Goal: Task Accomplishment & Management: Manage account settings

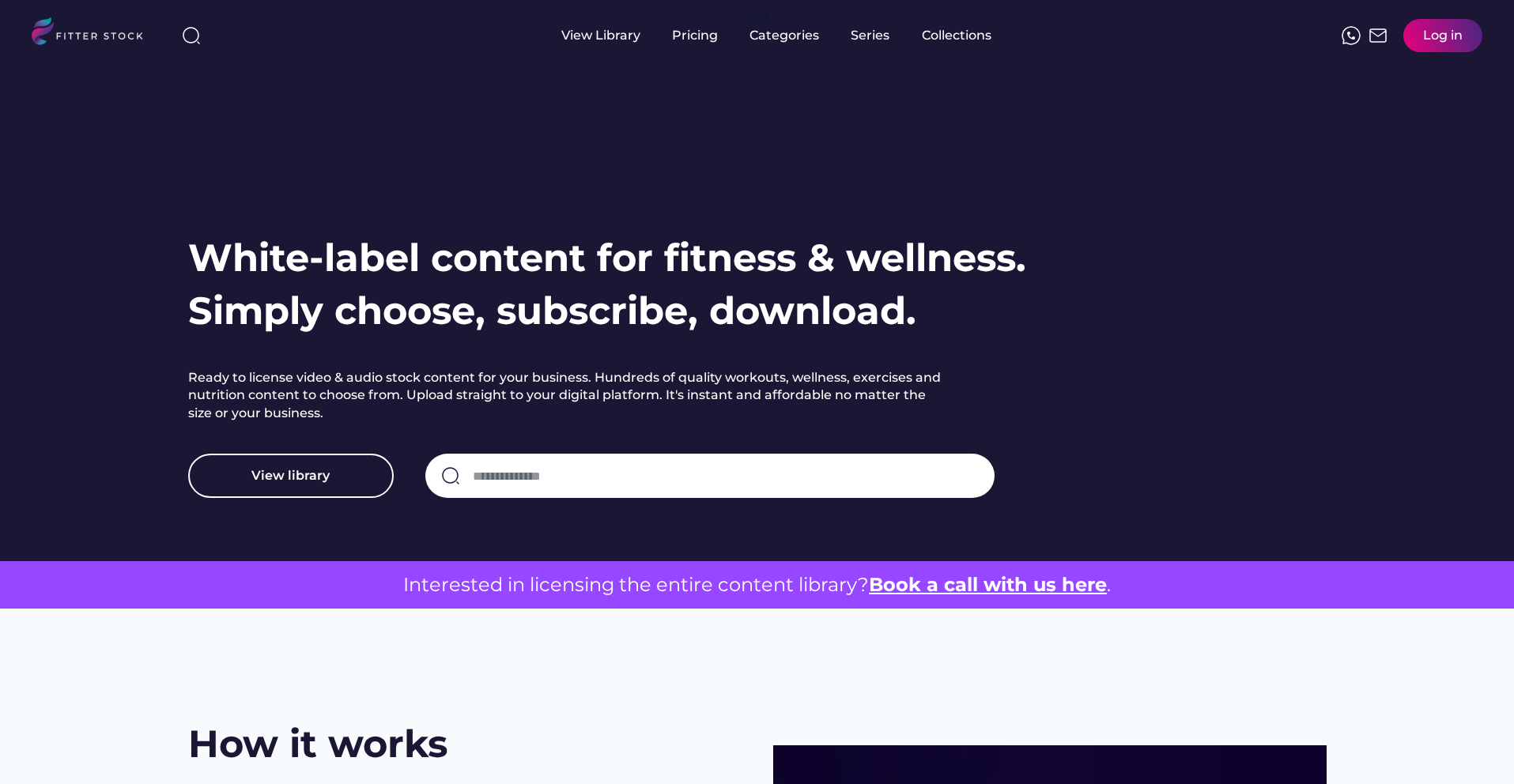
click at [1449, 34] on div "Log in" at bounding box center [1443, 36] width 39 height 18
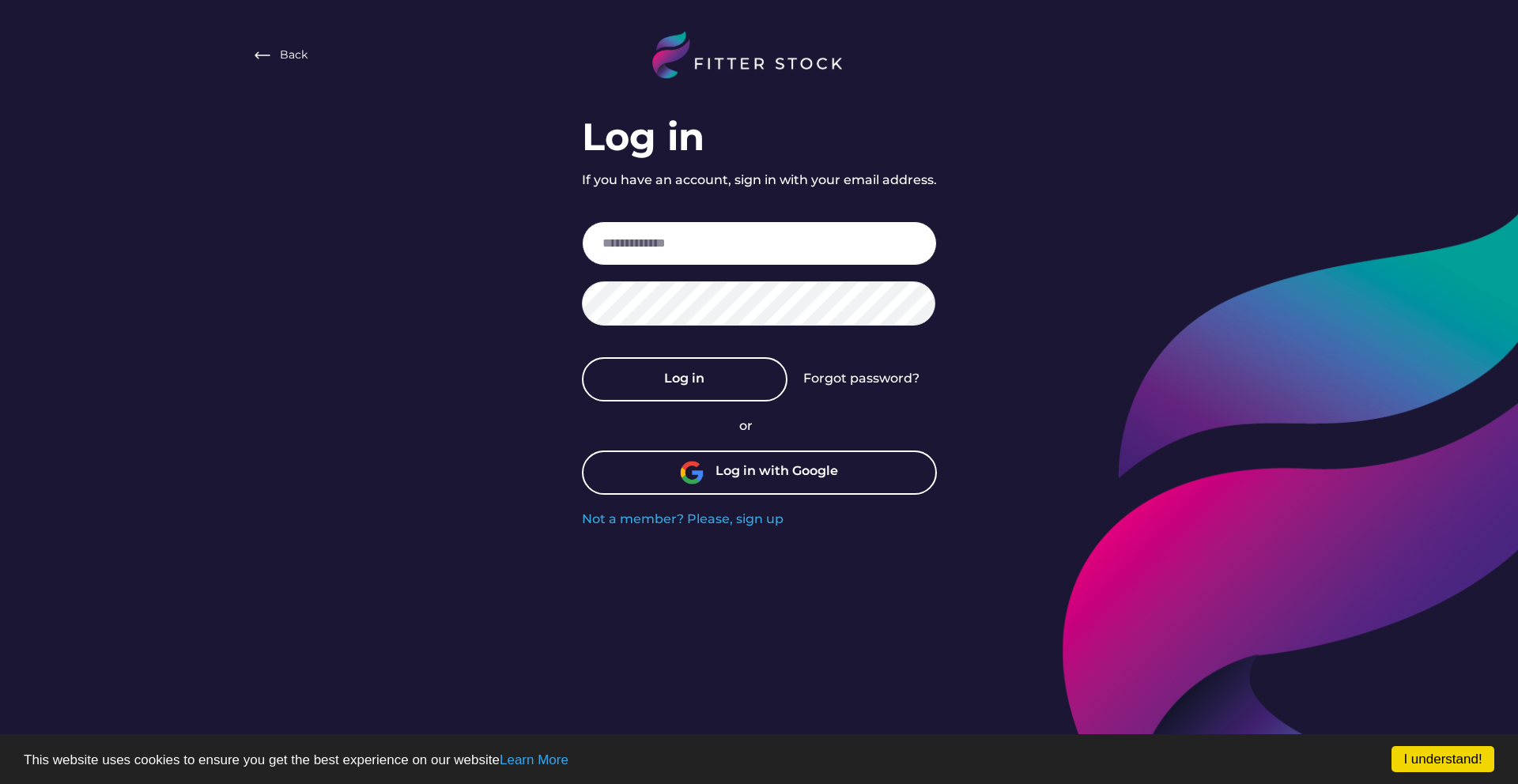
click at [773, 252] on input "email" at bounding box center [760, 243] width 355 height 44
click at [752, 459] on div "Log in with Google" at bounding box center [760, 472] width 355 height 44
click at [748, 474] on div "Log in with Google" at bounding box center [777, 472] width 122 height 21
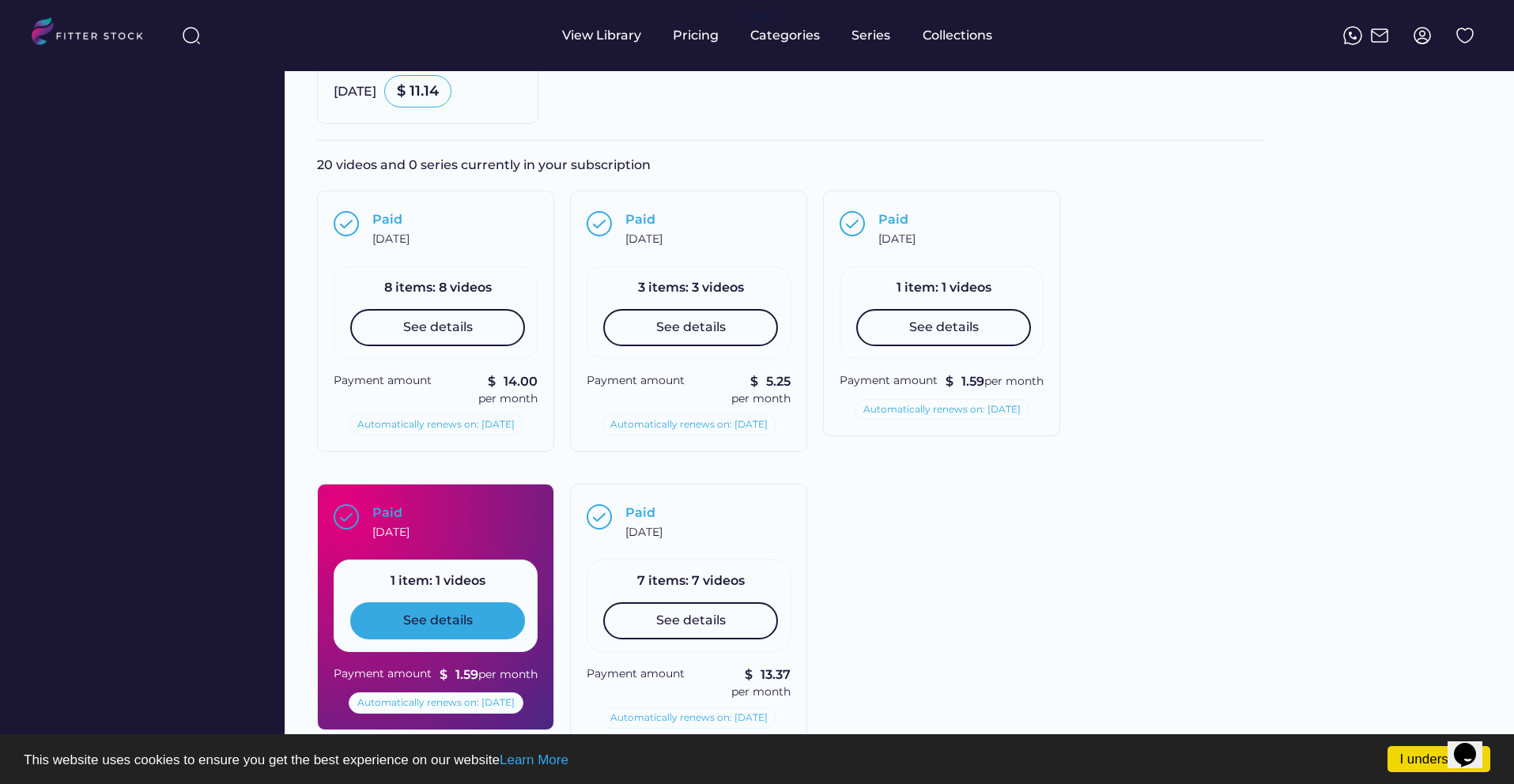
scroll to position [153, 0]
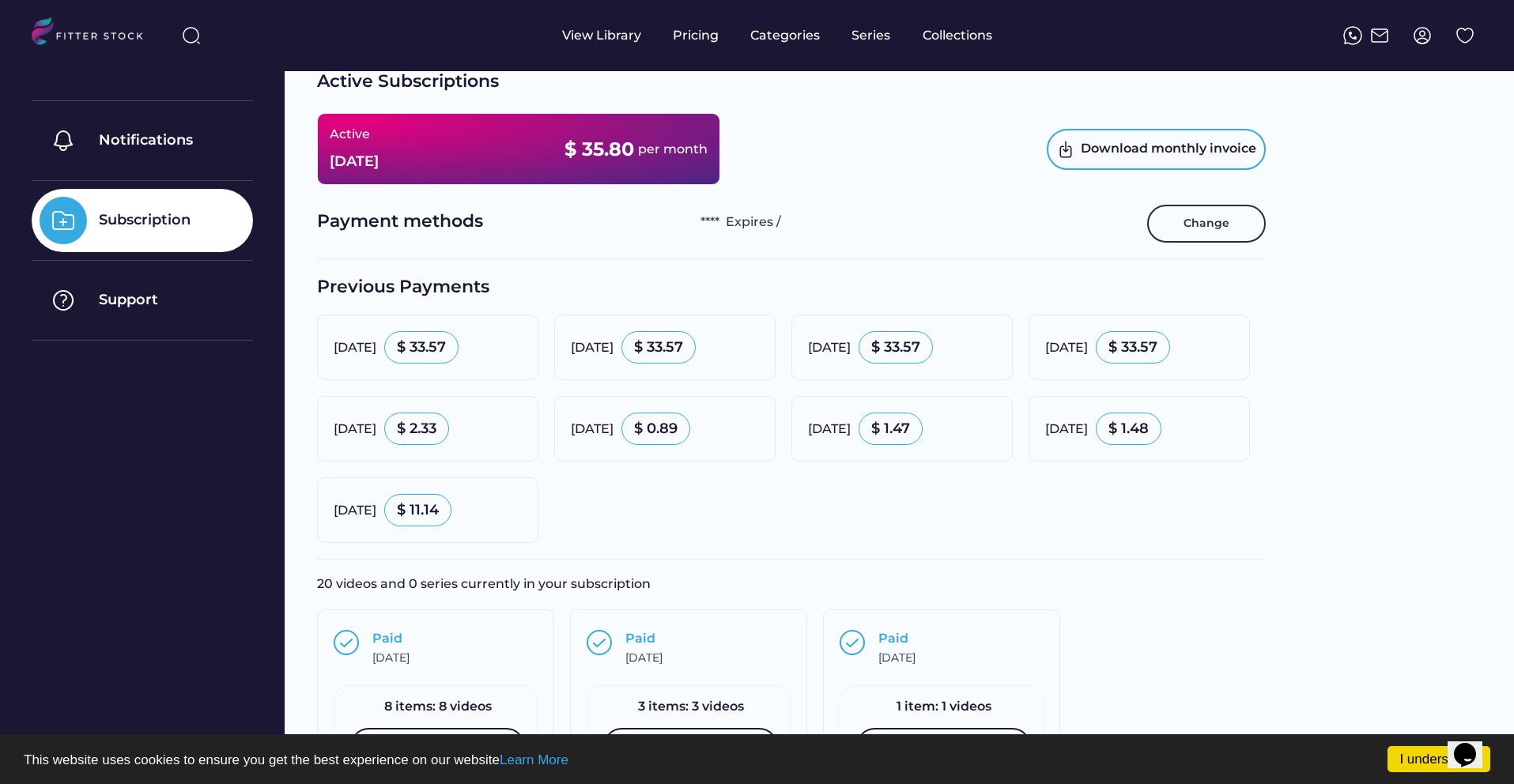
click at [132, 215] on div "Subscription" at bounding box center [145, 220] width 92 height 20
click at [378, 147] on div "Active Sep 30, 2025" at bounding box center [354, 149] width 49 height 47
click at [630, 157] on div "$ 35.80" at bounding box center [599, 149] width 70 height 27
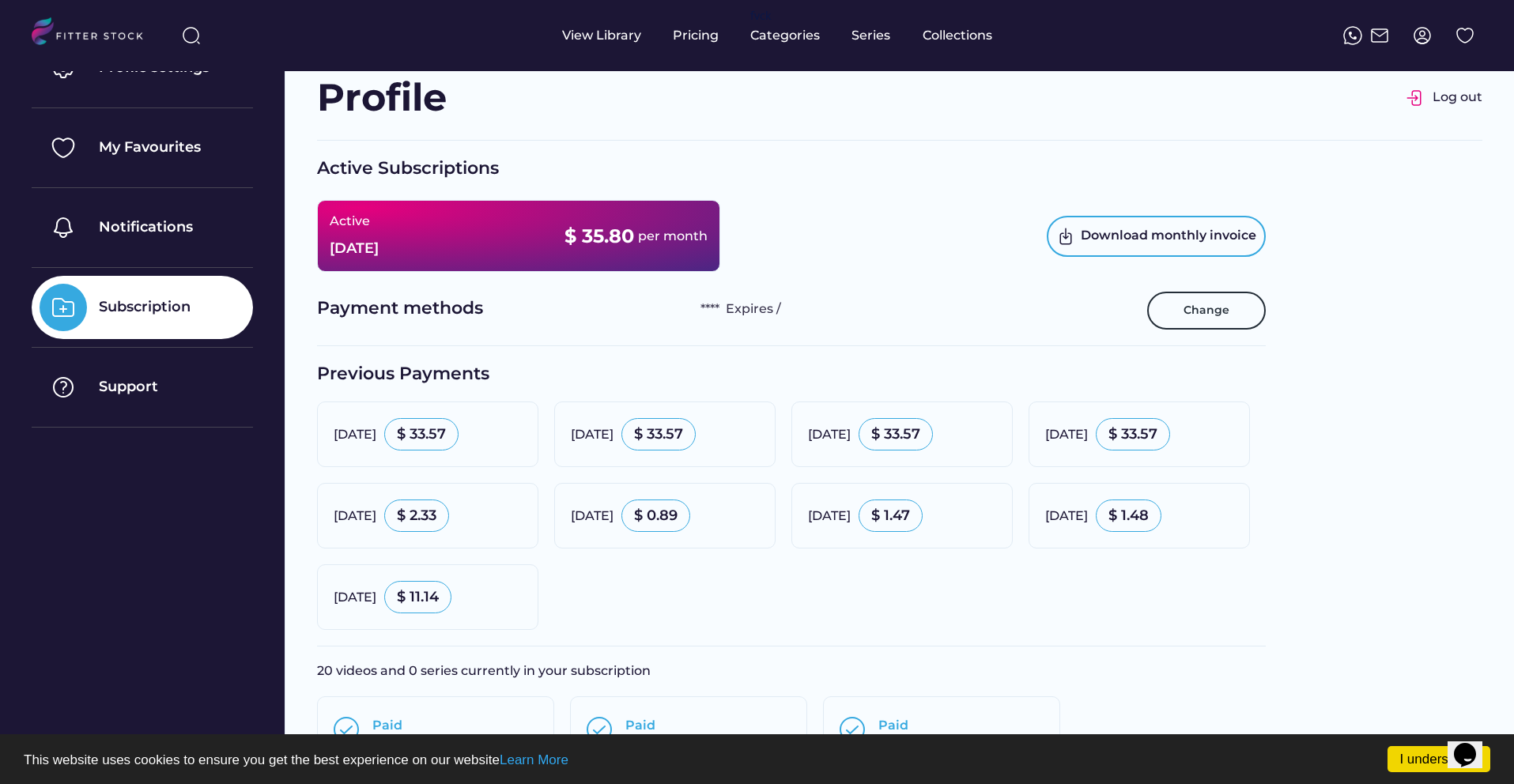
scroll to position [0, 0]
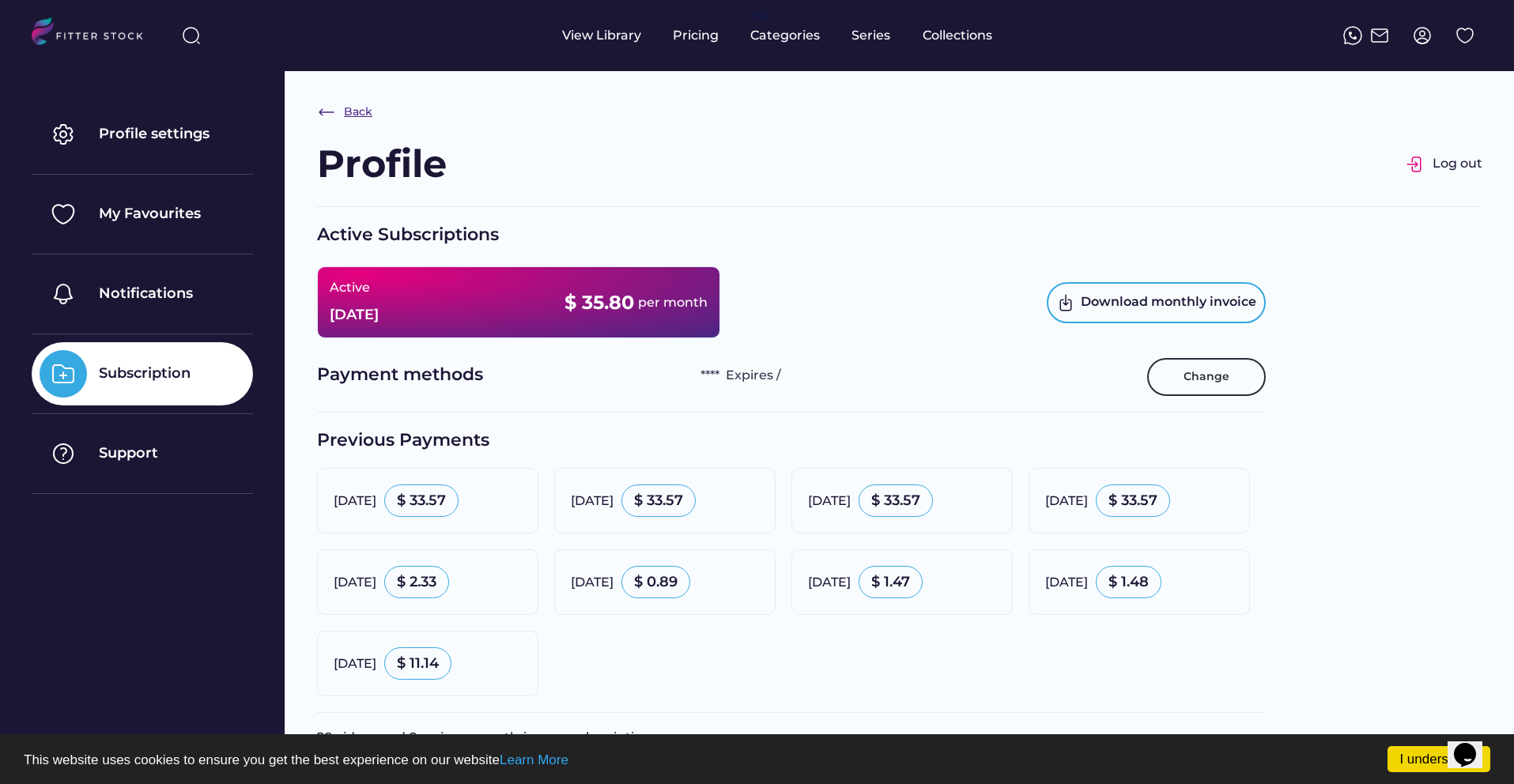
click at [347, 120] on div "Back" at bounding box center [345, 112] width 55 height 19
select select "**********"
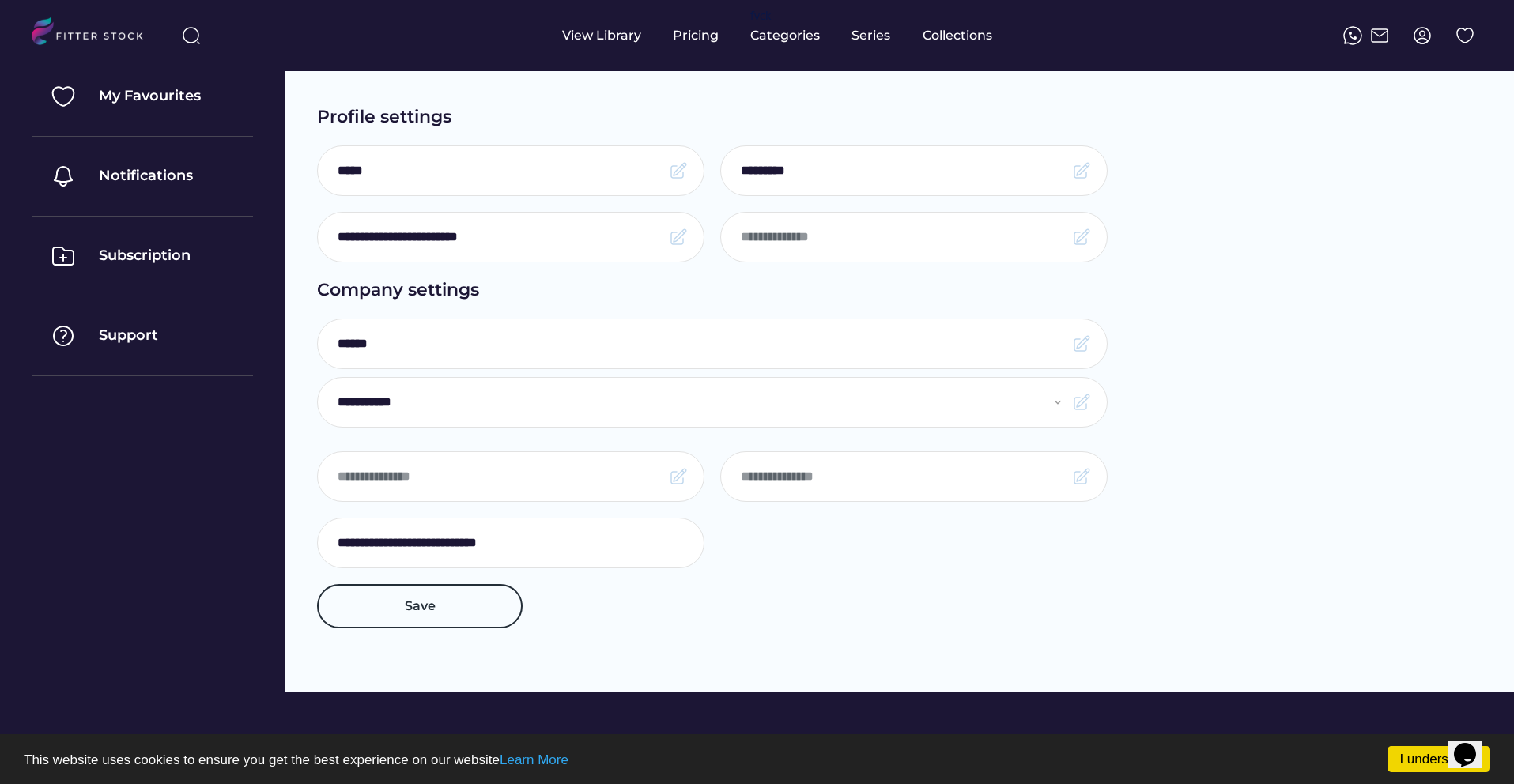
scroll to position [107, 0]
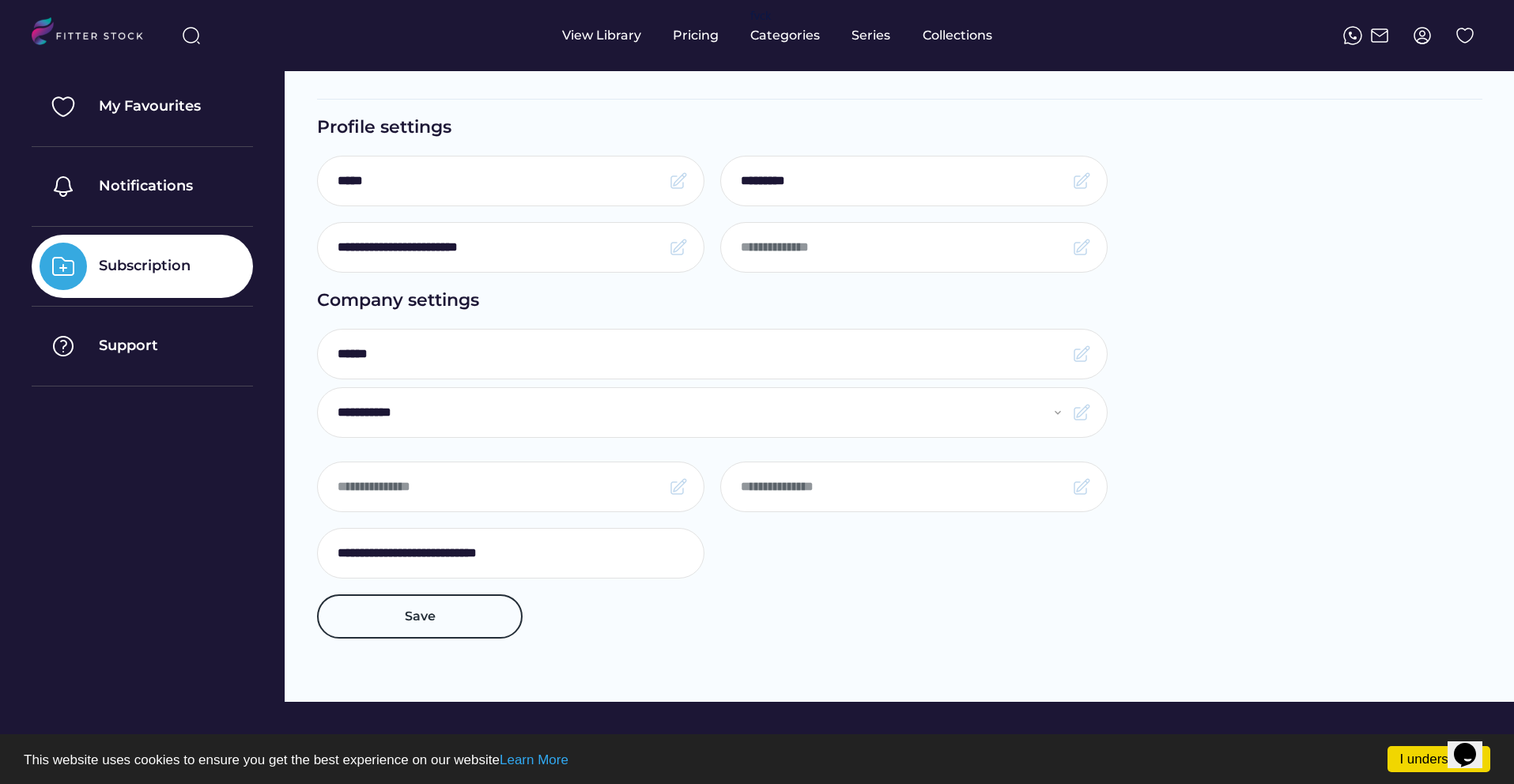
click at [178, 276] on div "Subscription" at bounding box center [143, 266] width 222 height 63
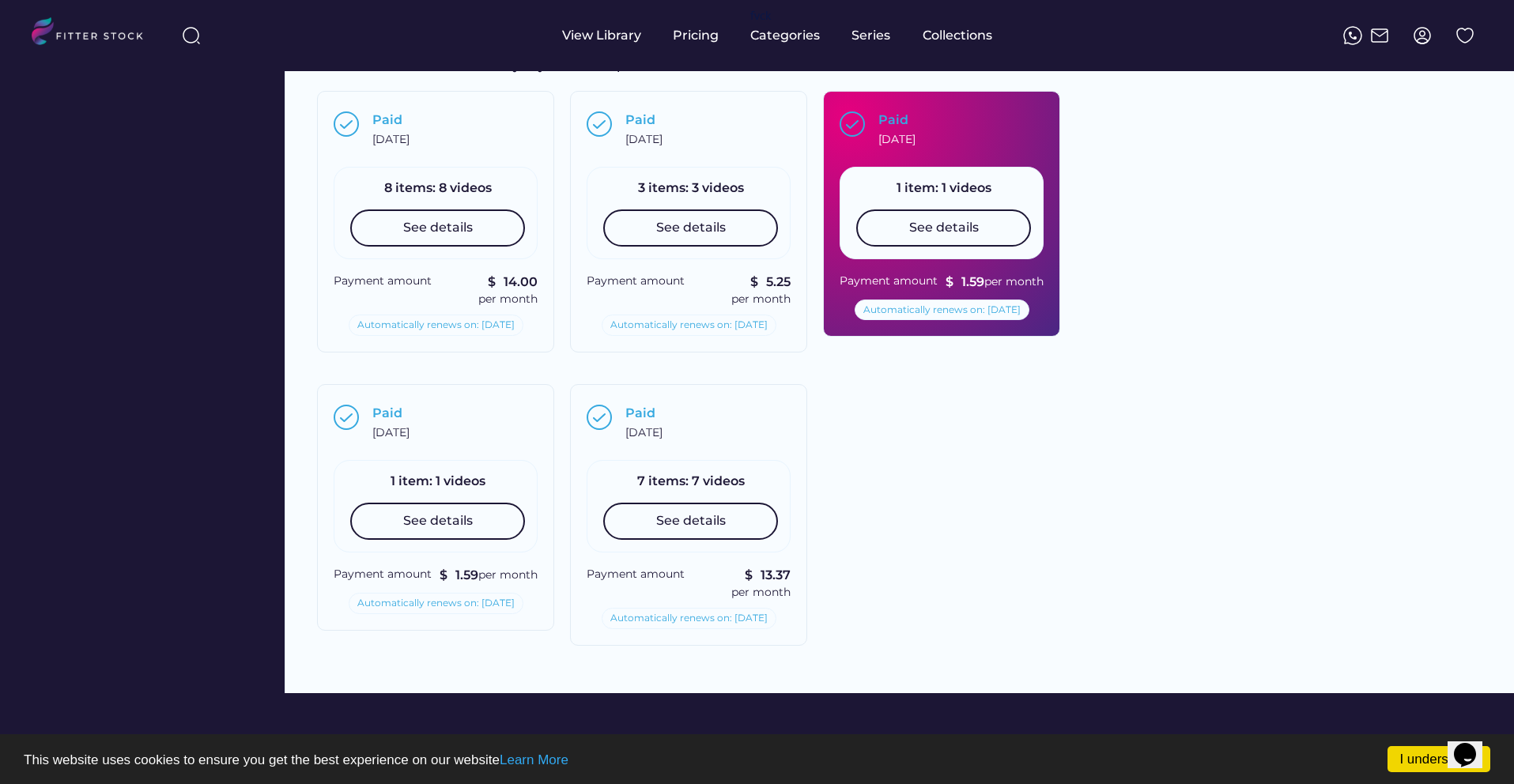
scroll to position [672, 0]
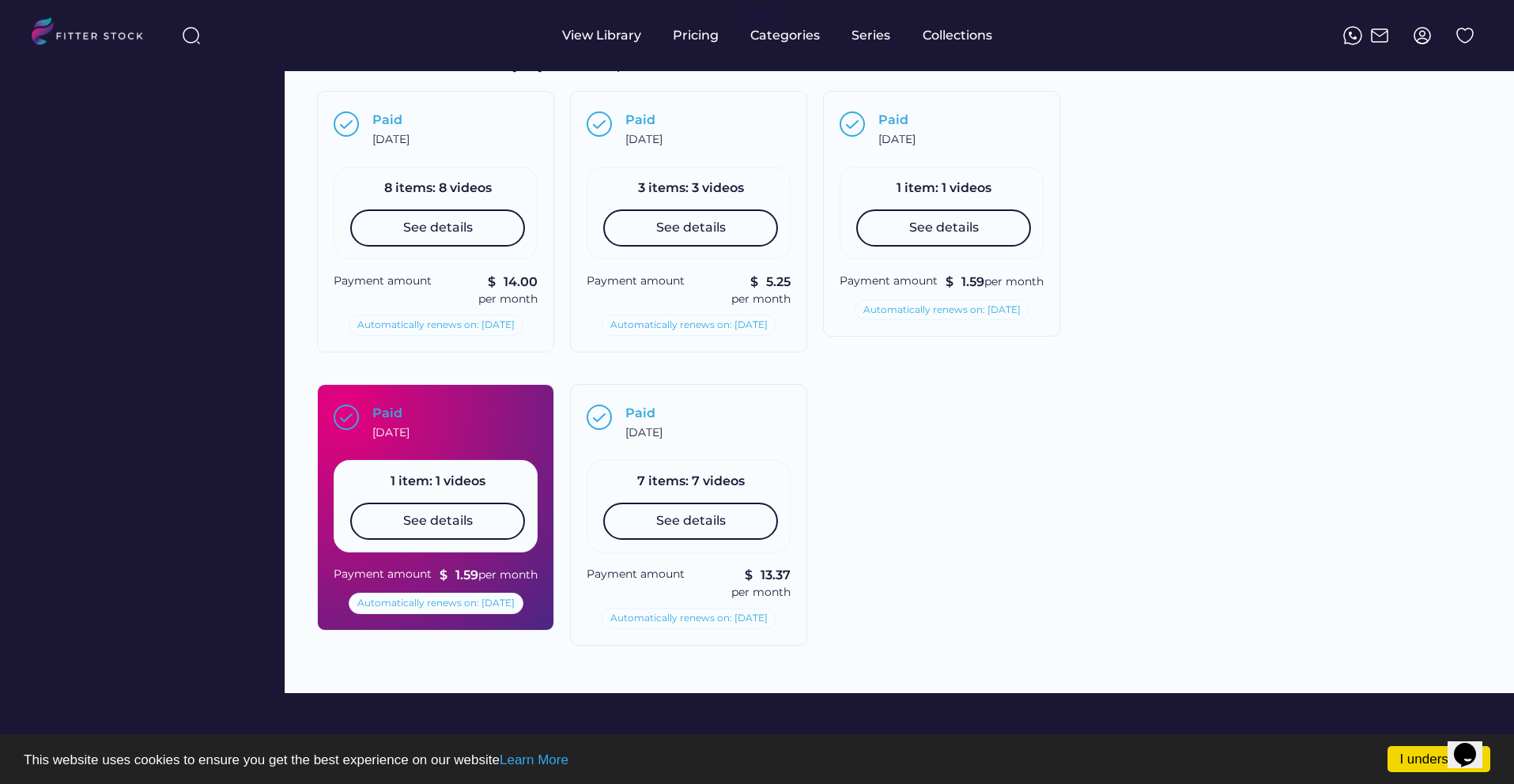
click at [462, 600] on div "Paid May 2, 2025 1 item: 1 videos See details Payment amount $ 1.59 per month A…" at bounding box center [436, 507] width 238 height 247
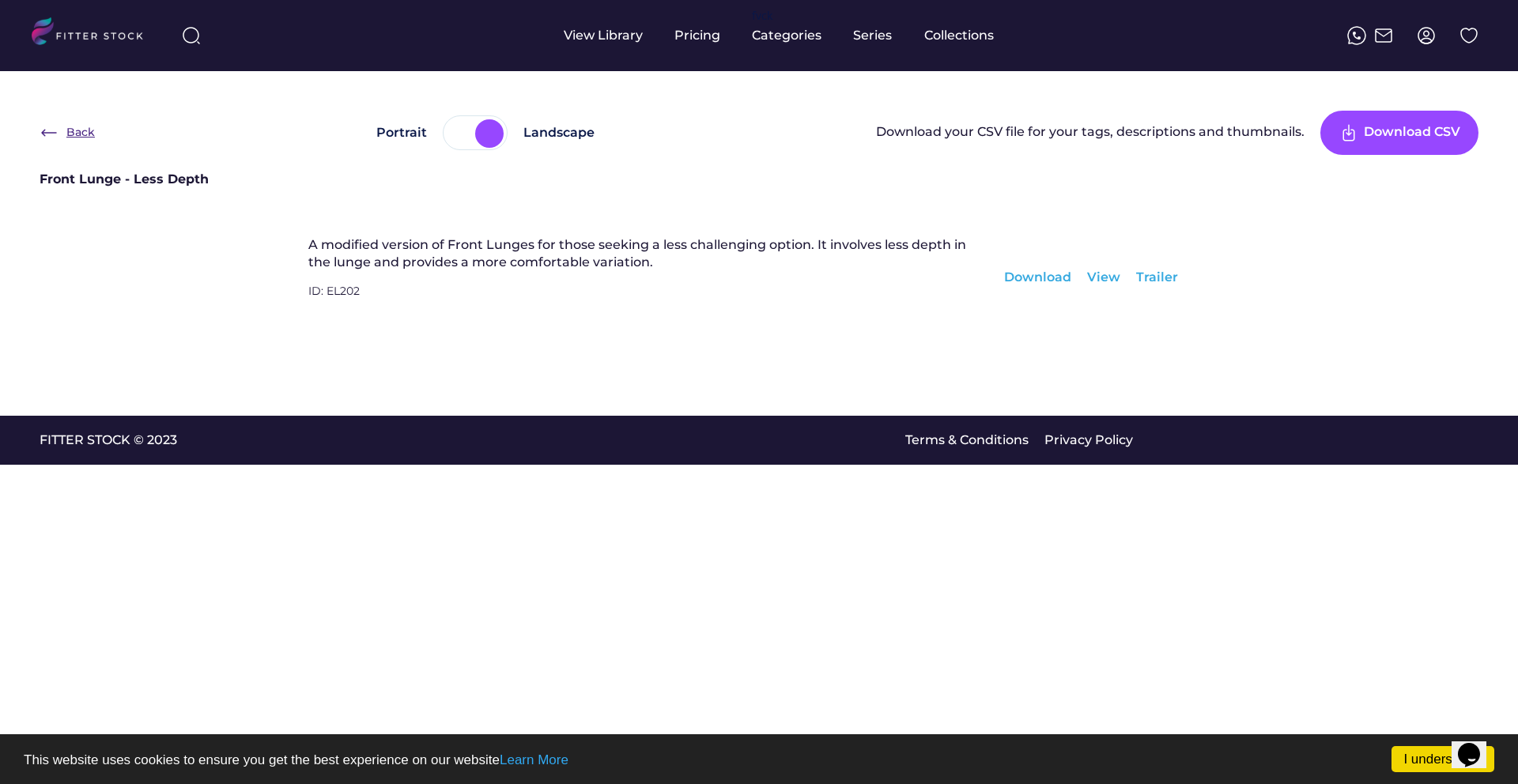
click at [54, 123] on img at bounding box center [49, 132] width 19 height 19
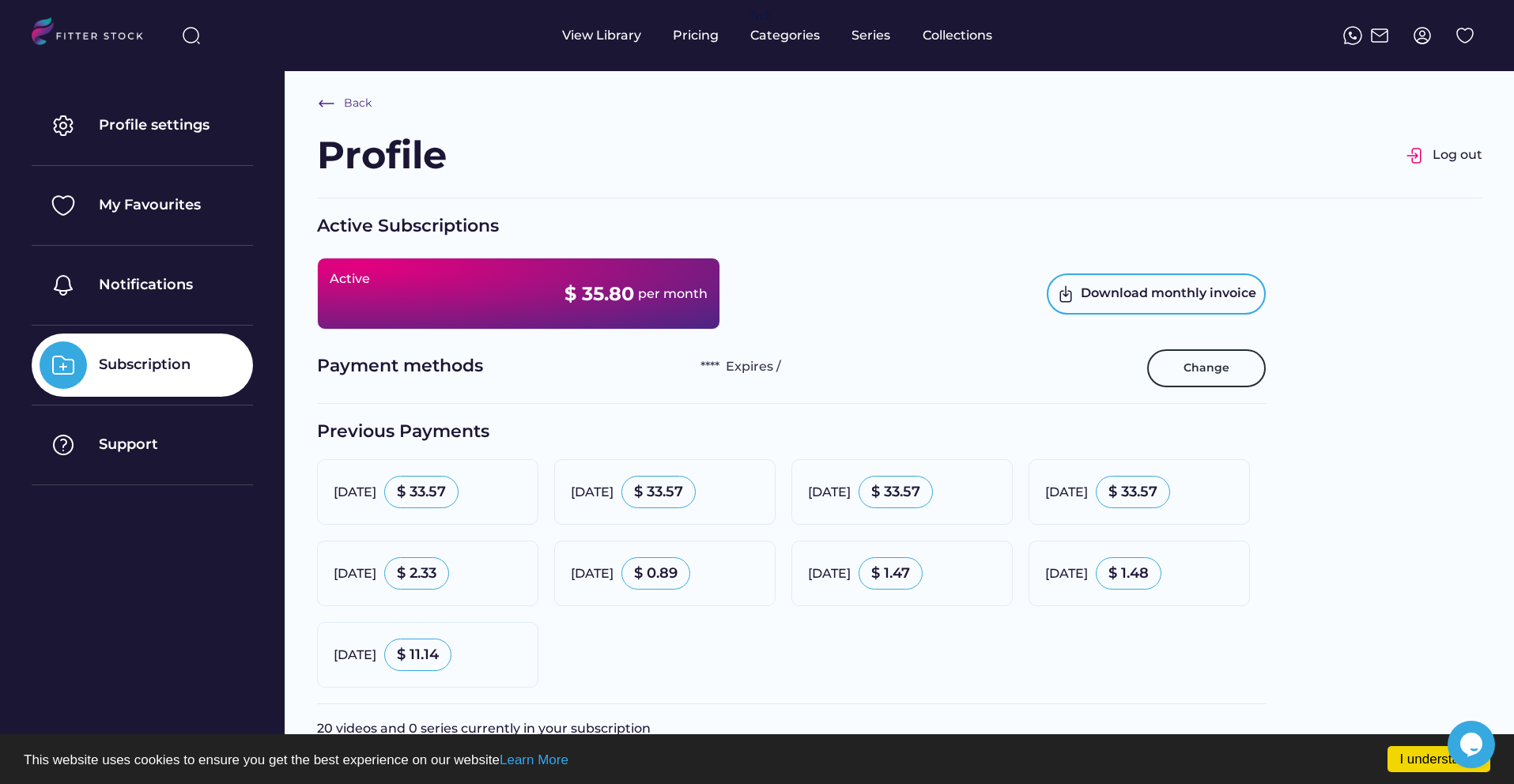
scroll to position [8, 0]
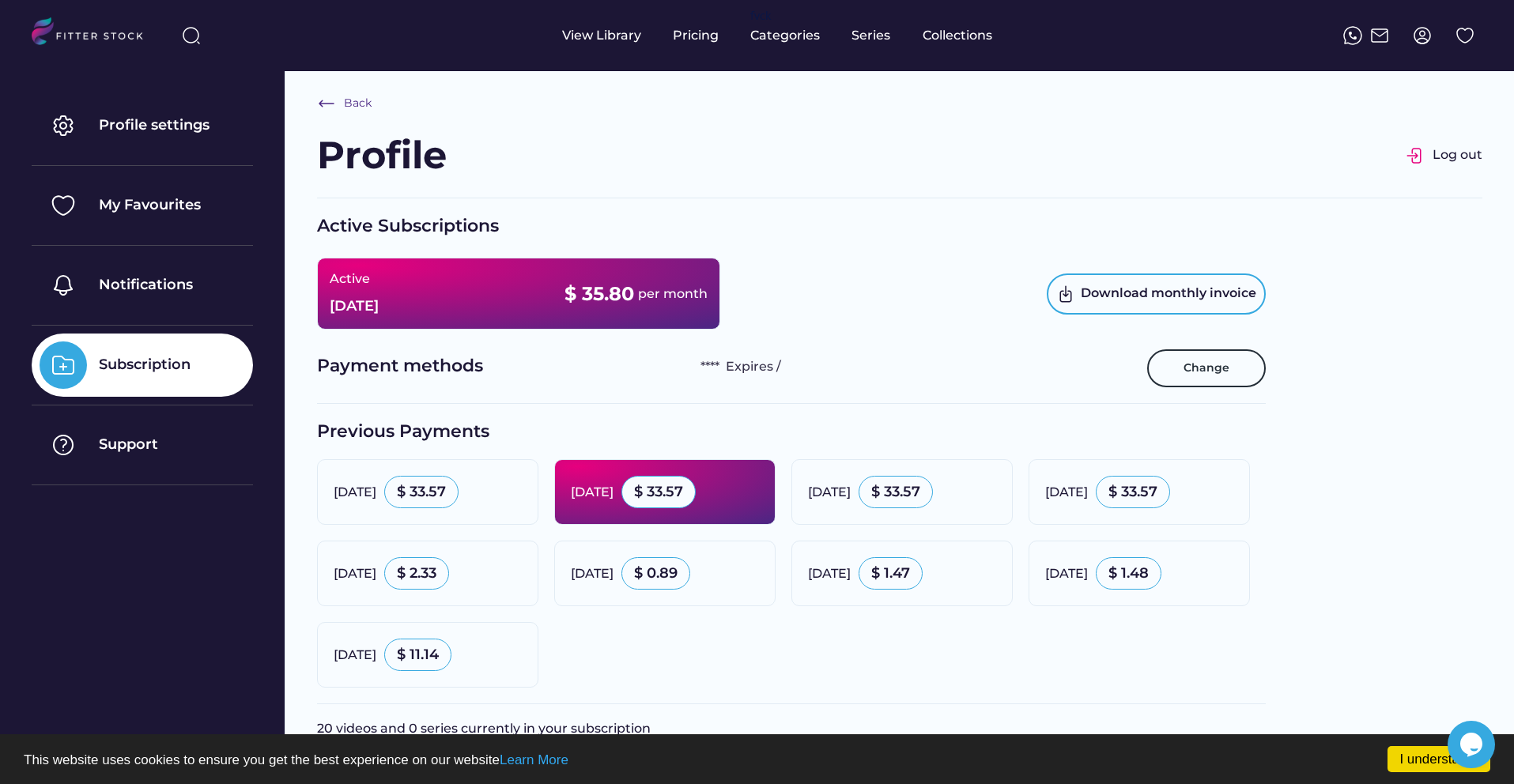
click at [611, 502] on div "July 31, 2025 $ 33.57" at bounding box center [665, 492] width 188 height 33
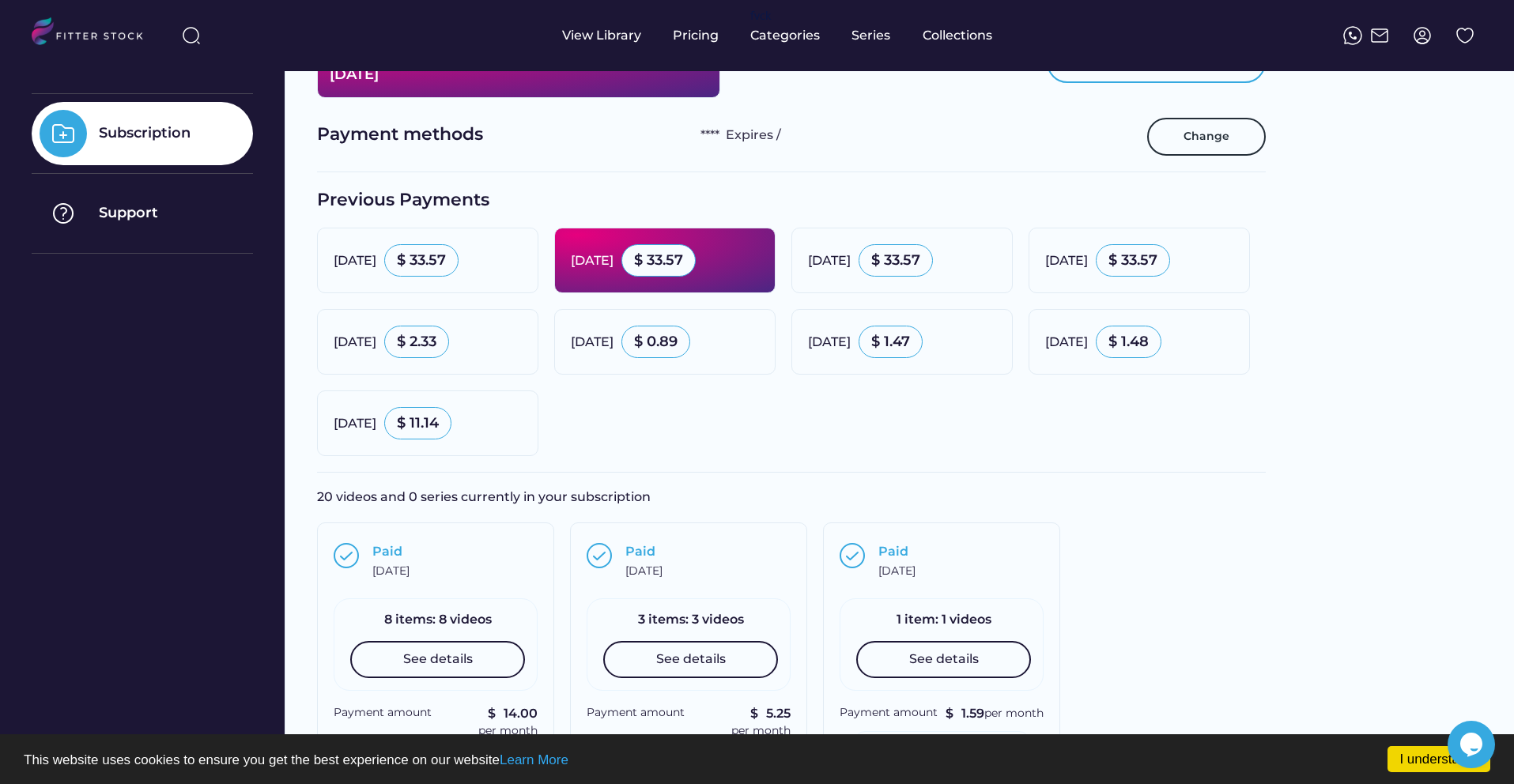
scroll to position [325, 0]
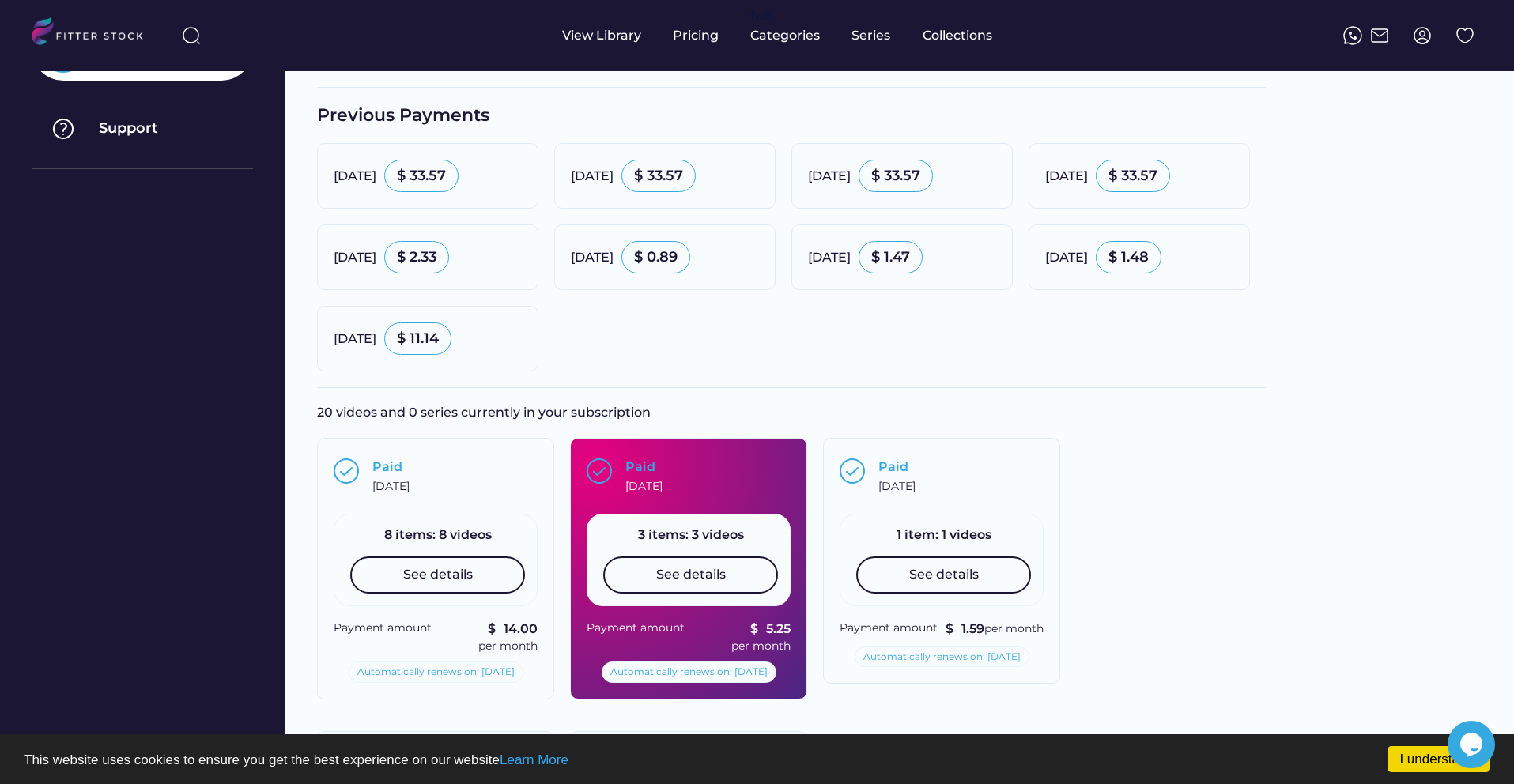
click at [662, 487] on div "May 26, 2025" at bounding box center [644, 486] width 38 height 16
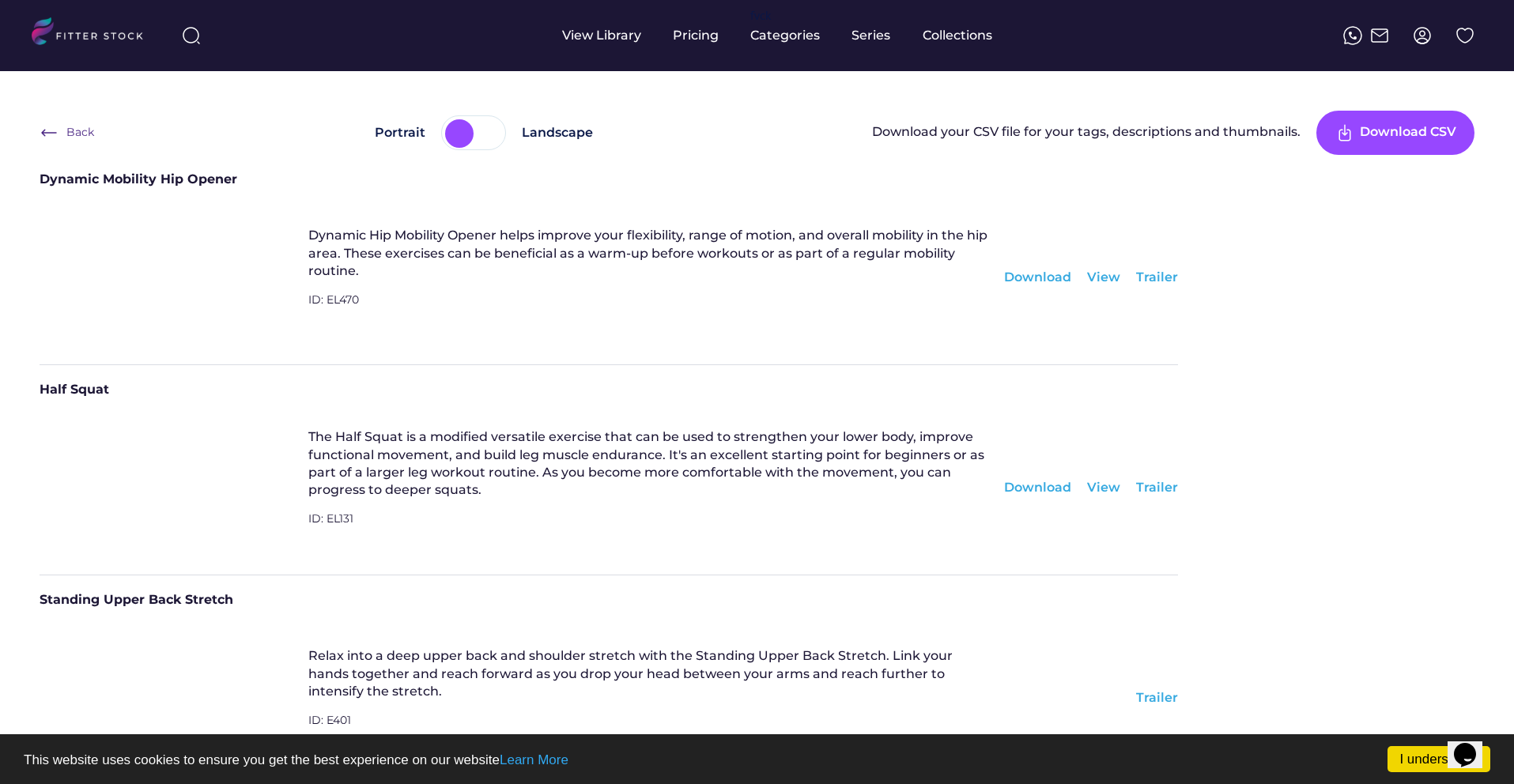
click at [1430, 37] on img at bounding box center [1422, 36] width 19 height 19
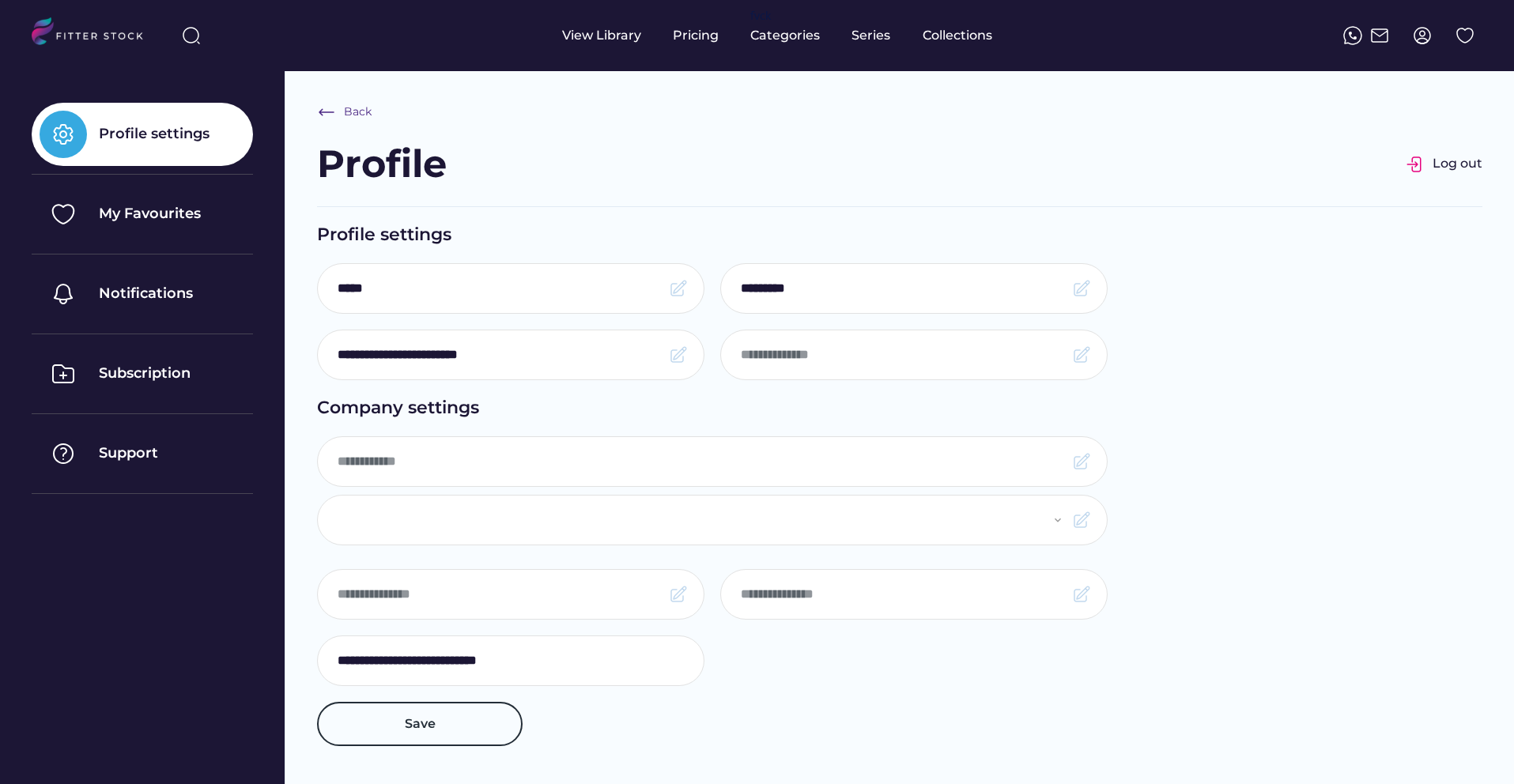
type input "******"
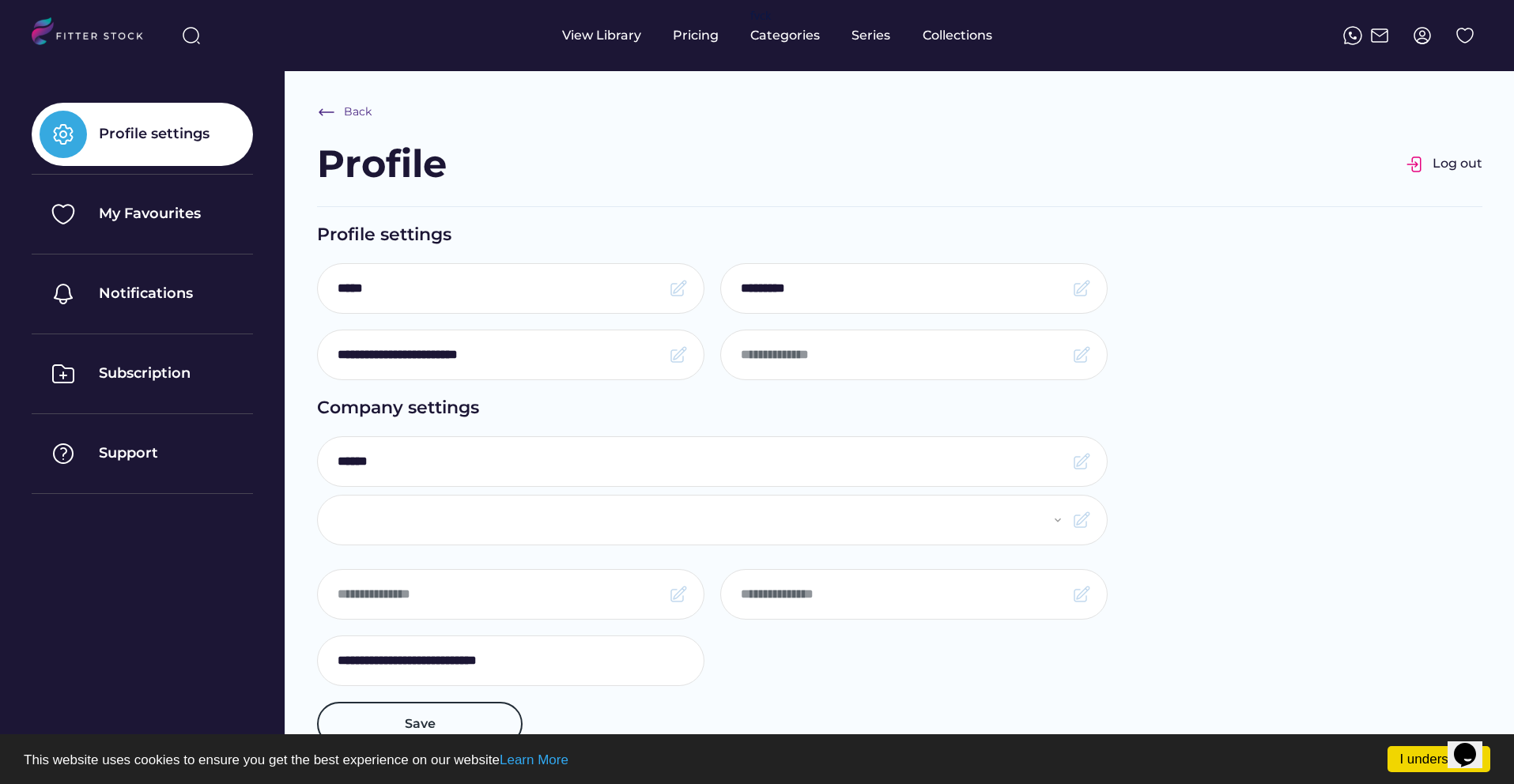
select select "**********"
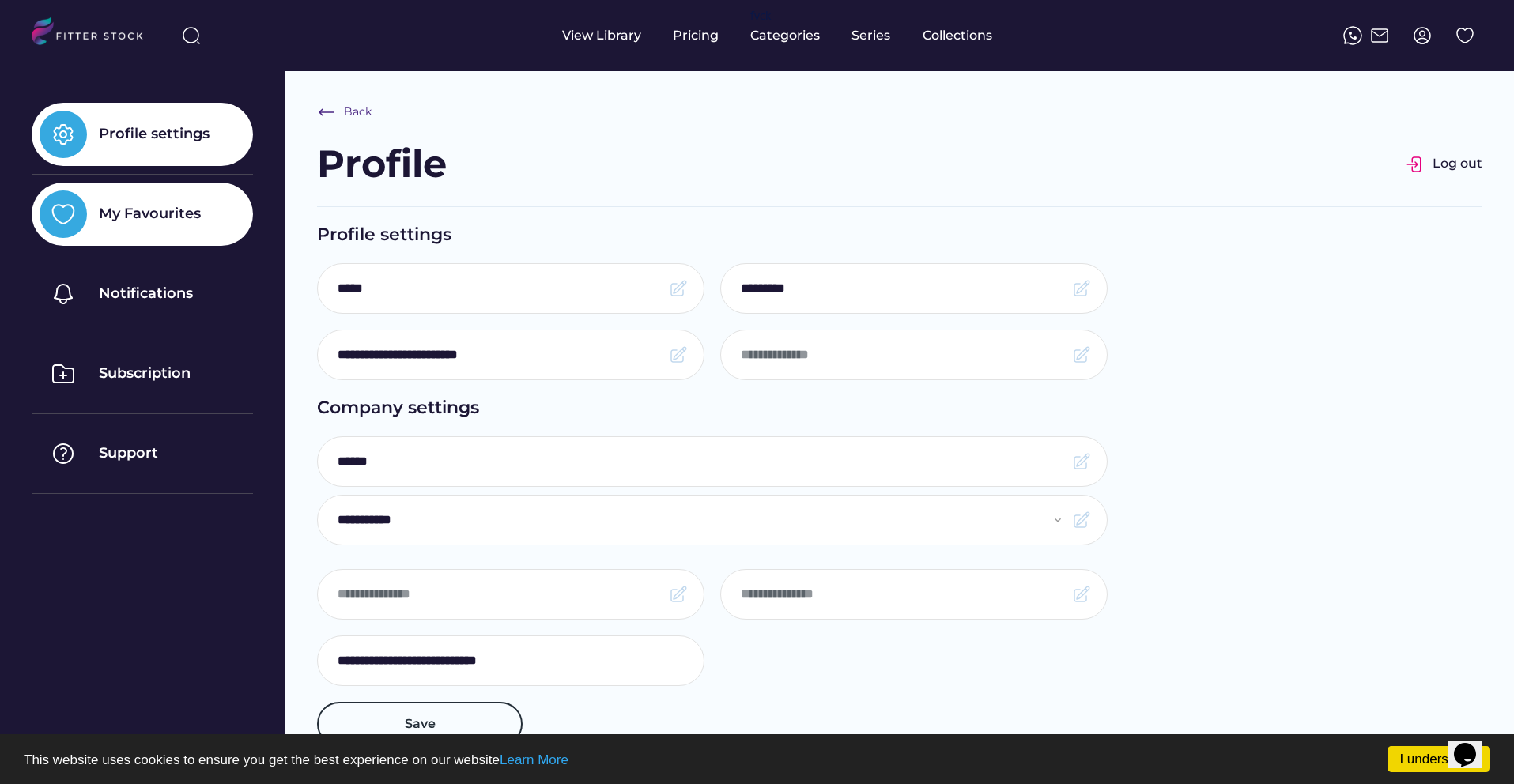
click at [193, 231] on div "My Favourites" at bounding box center [143, 213] width 222 height 63
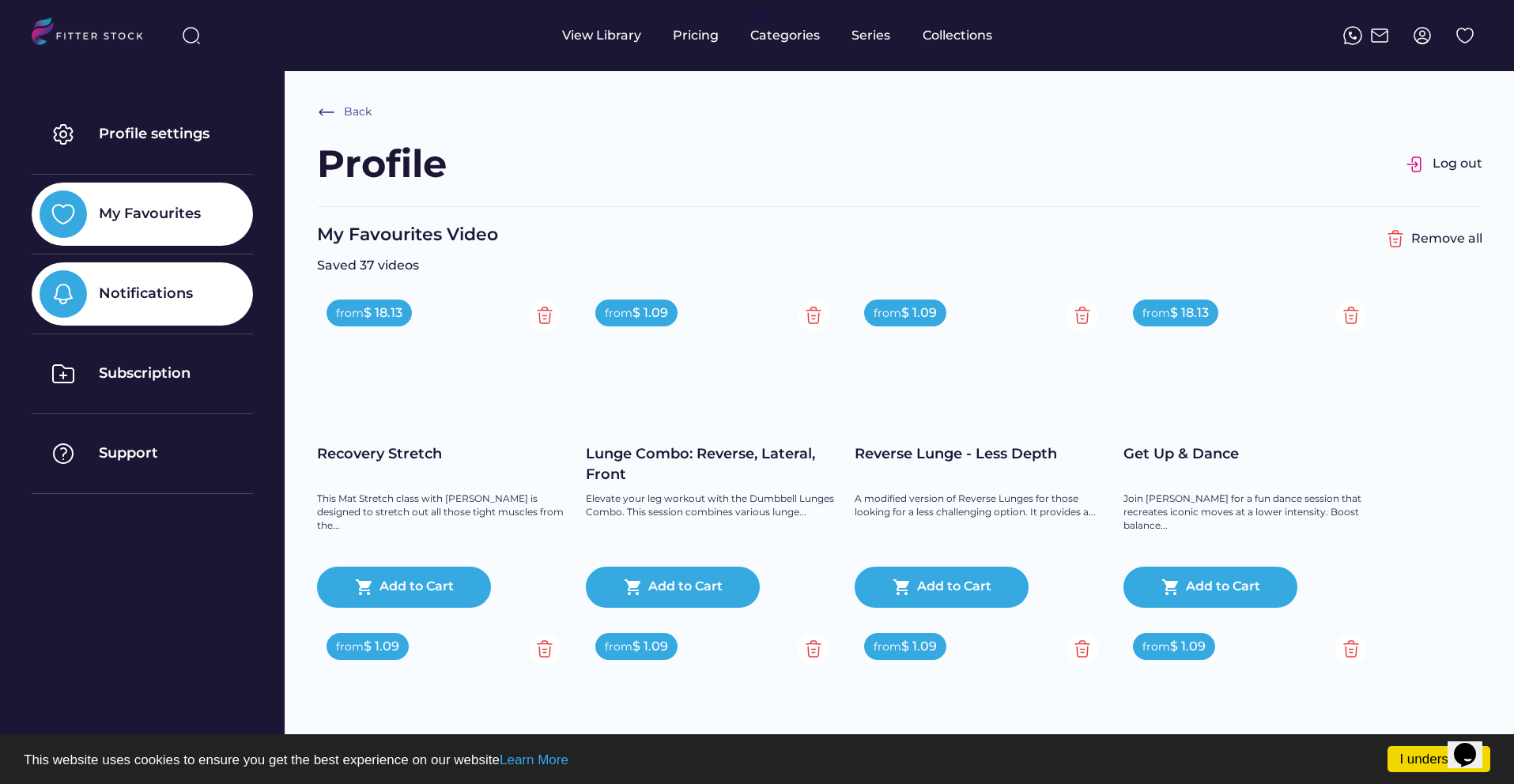
click at [192, 274] on div "Notifications" at bounding box center [143, 294] width 222 height 63
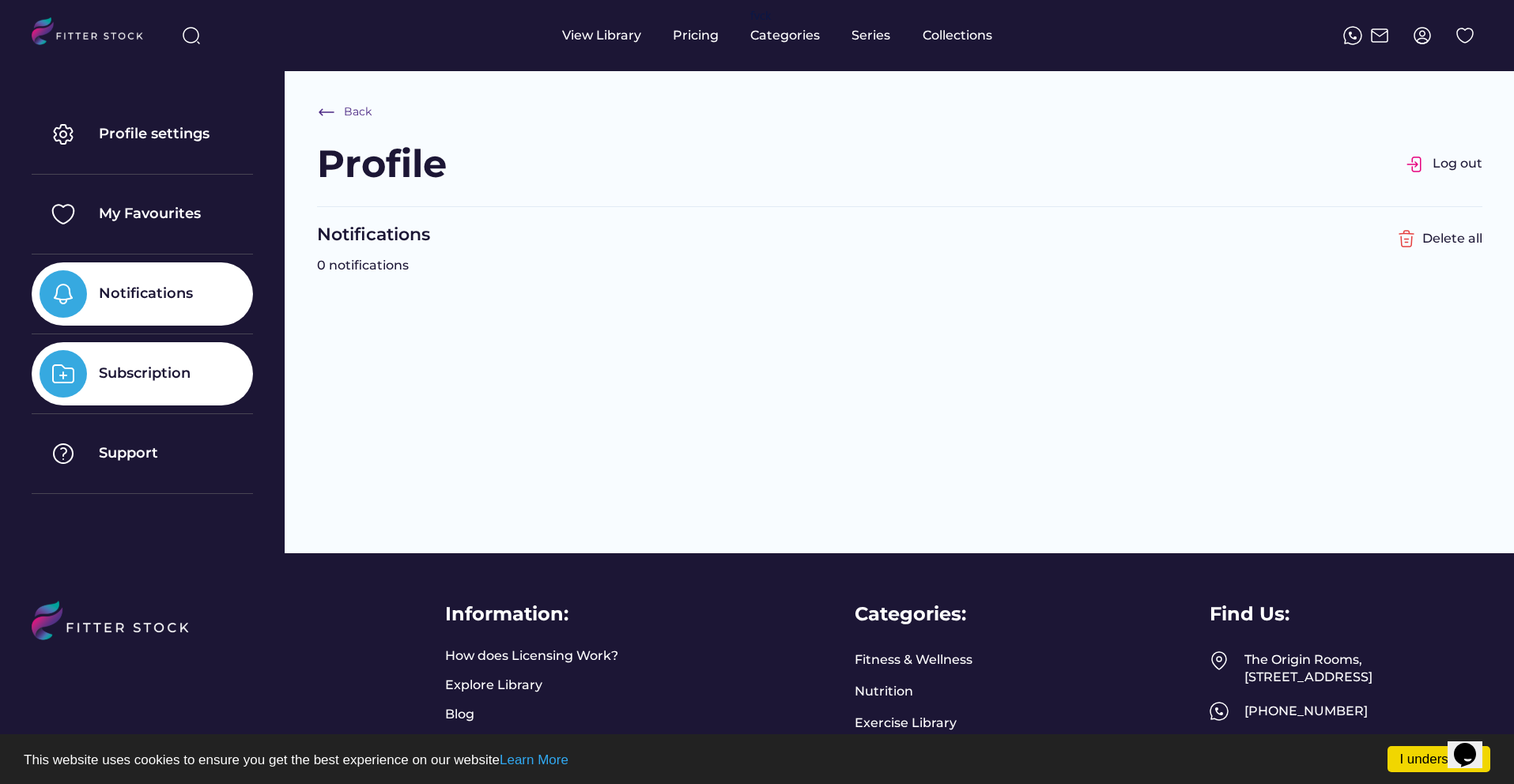
click at [193, 358] on div "Subscription" at bounding box center [143, 374] width 222 height 63
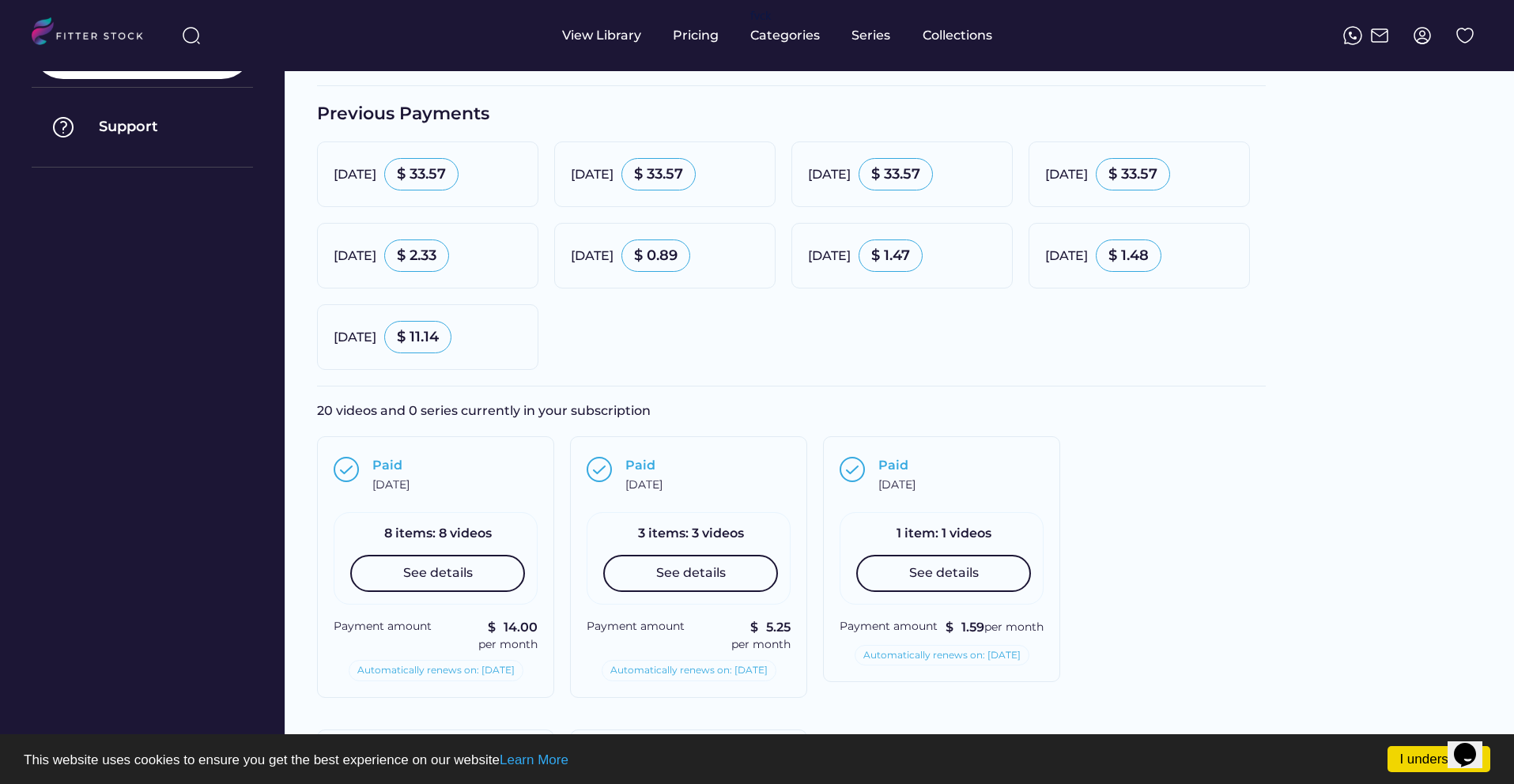
scroll to position [327, 0]
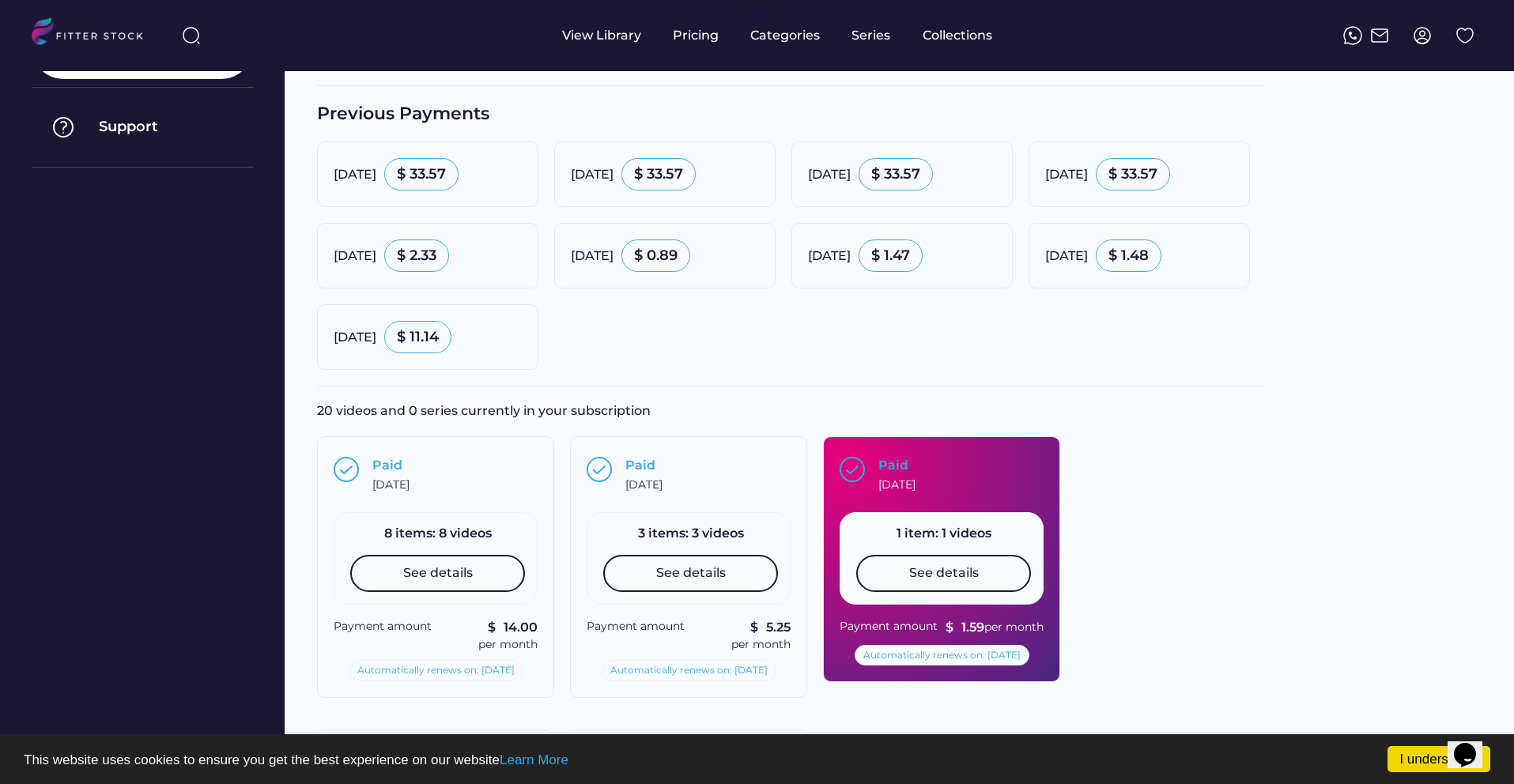
click at [889, 462] on div "Paid" at bounding box center [893, 466] width 30 height 18
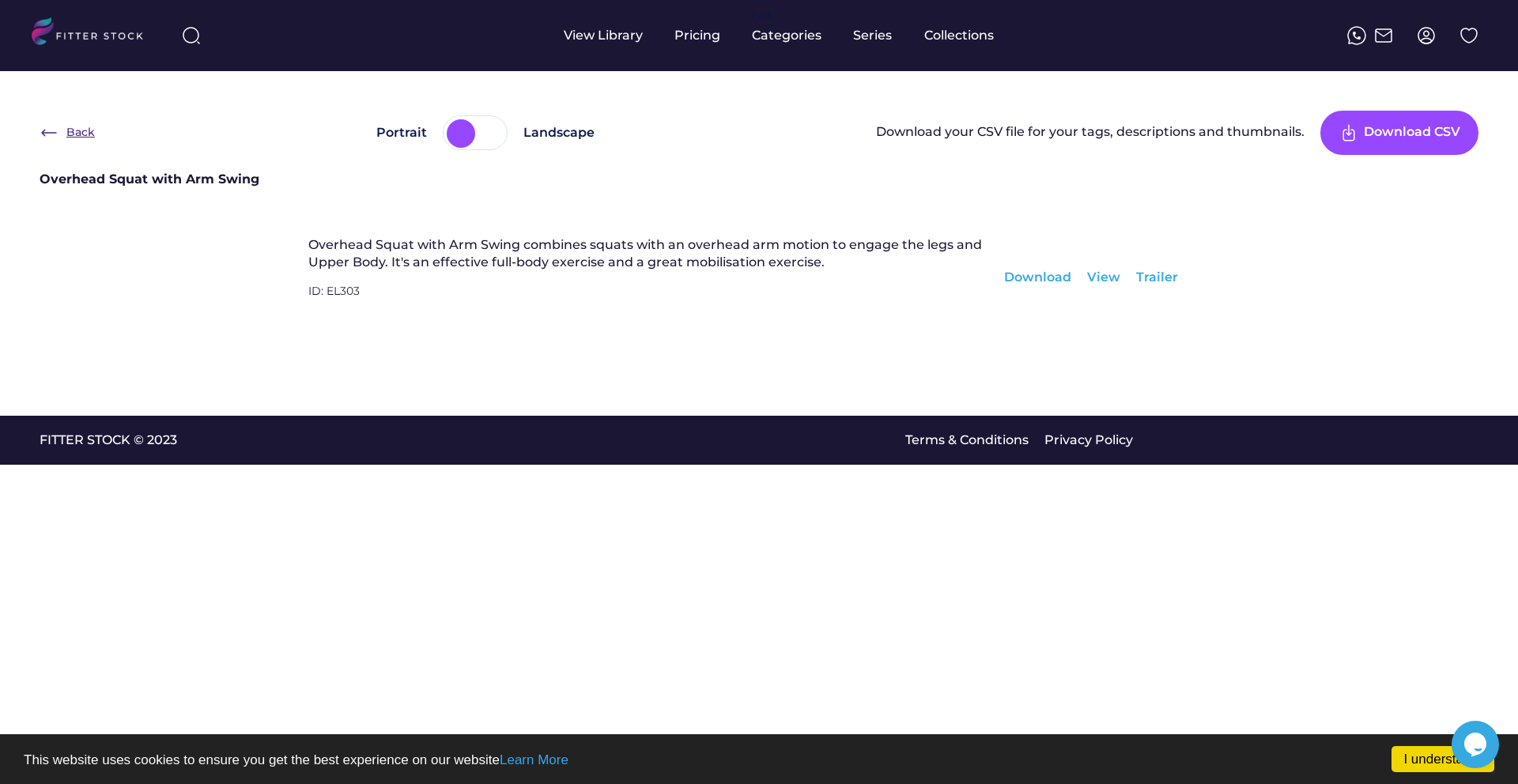
click at [61, 136] on div "Back" at bounding box center [67, 132] width 55 height 19
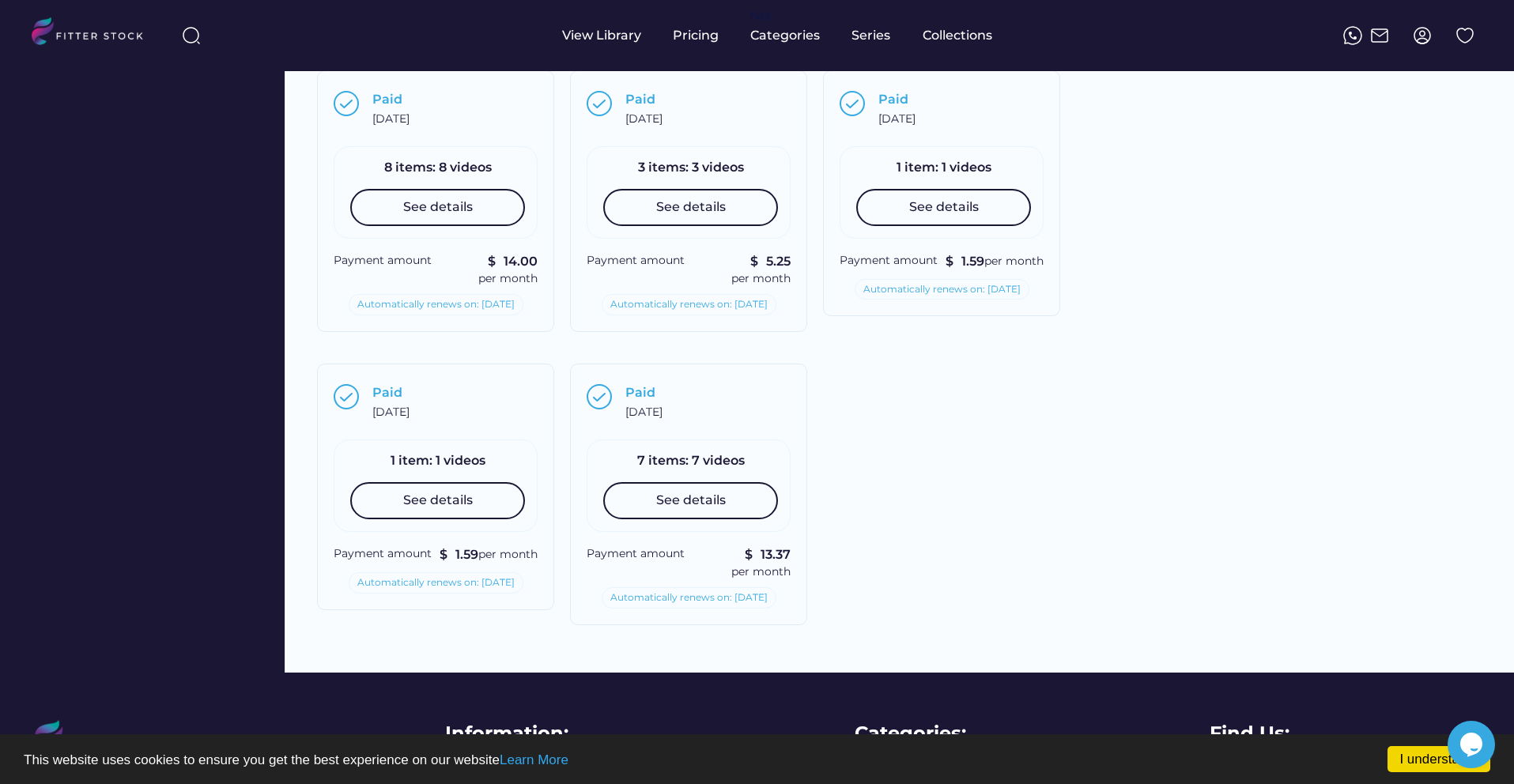
scroll to position [992, 0]
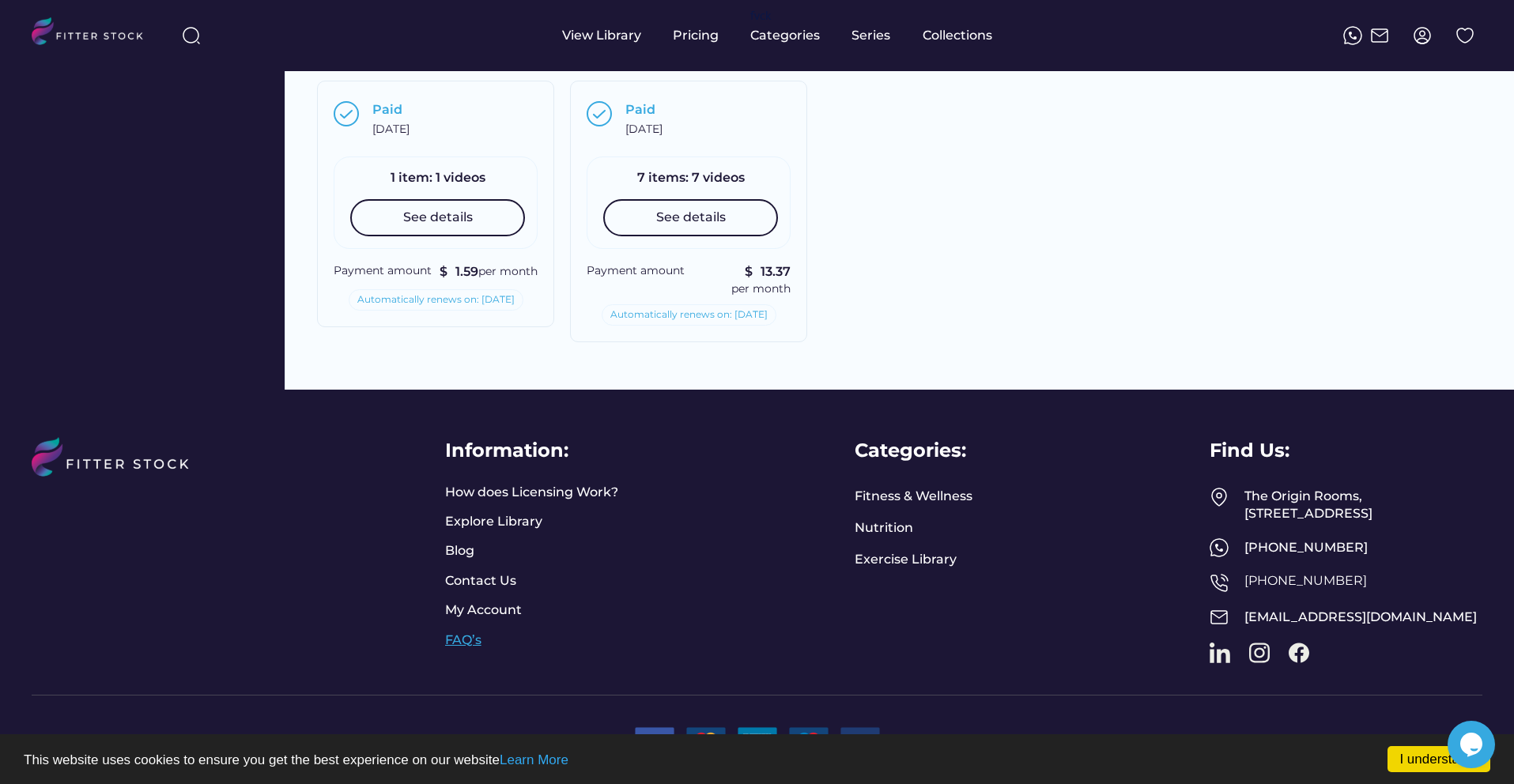
click at [462, 632] on link "FAQ’s" at bounding box center [465, 640] width 39 height 18
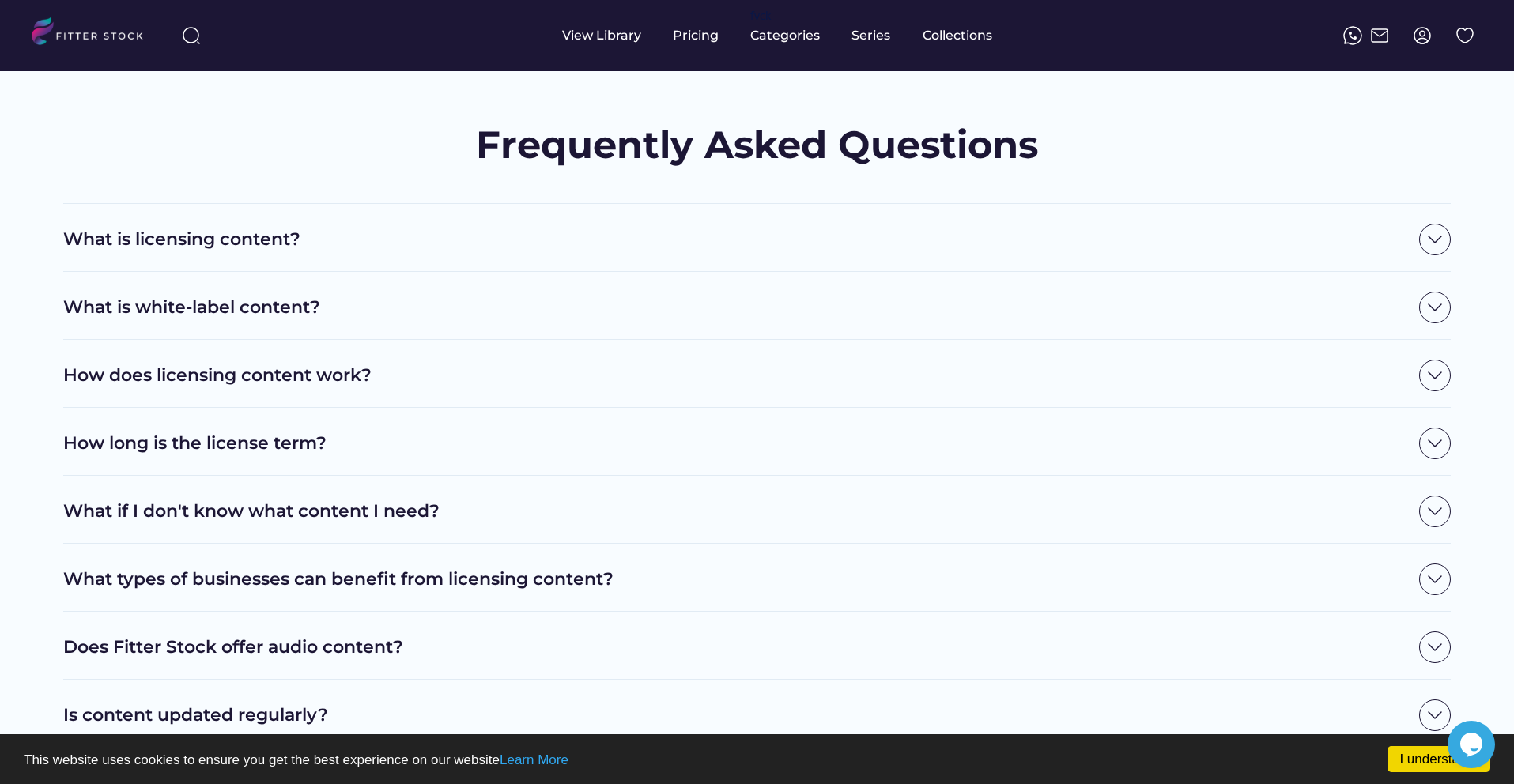
click at [363, 442] on h2 "How long is the license term?" at bounding box center [736, 444] width 1348 height 24
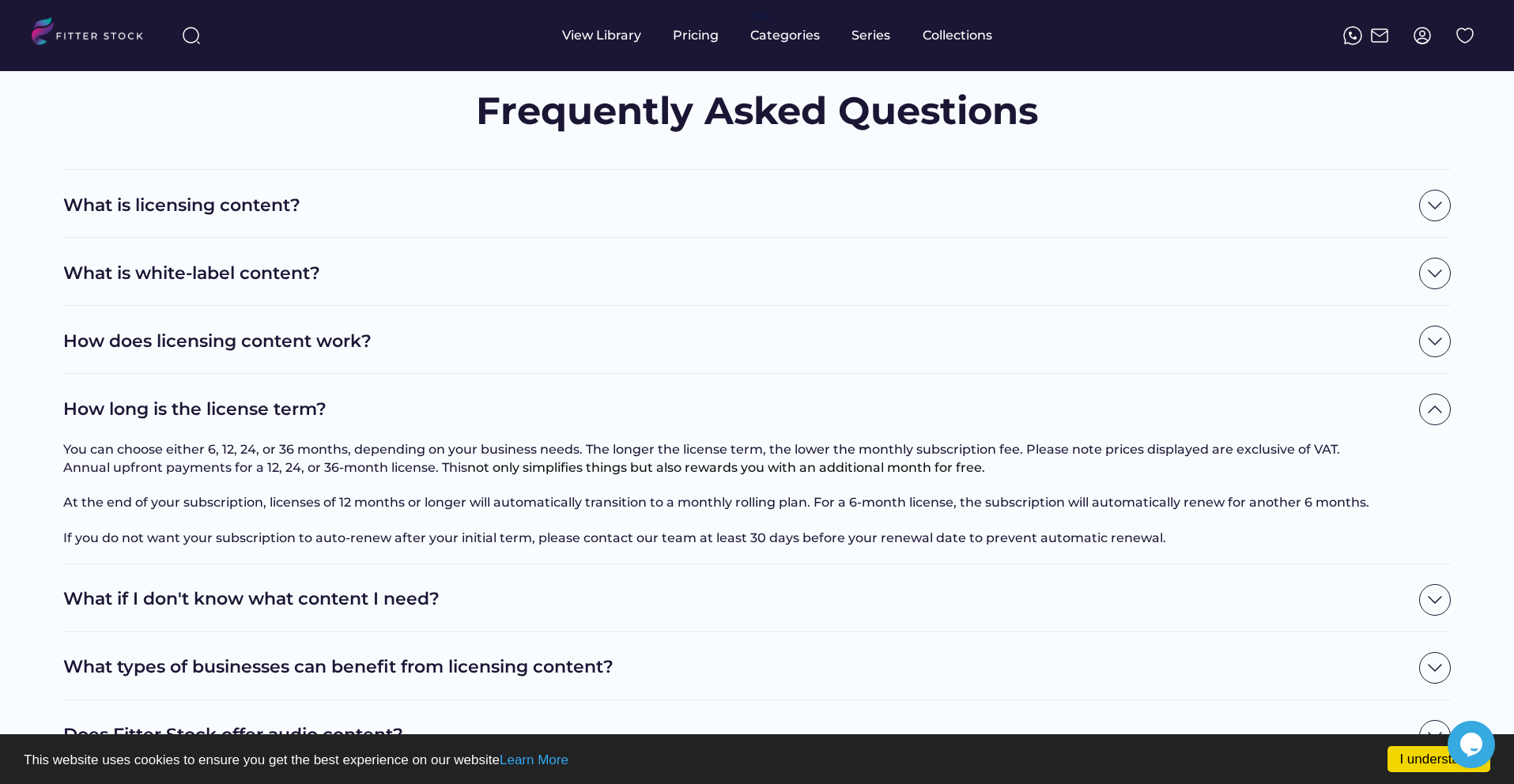
scroll to position [47, 0]
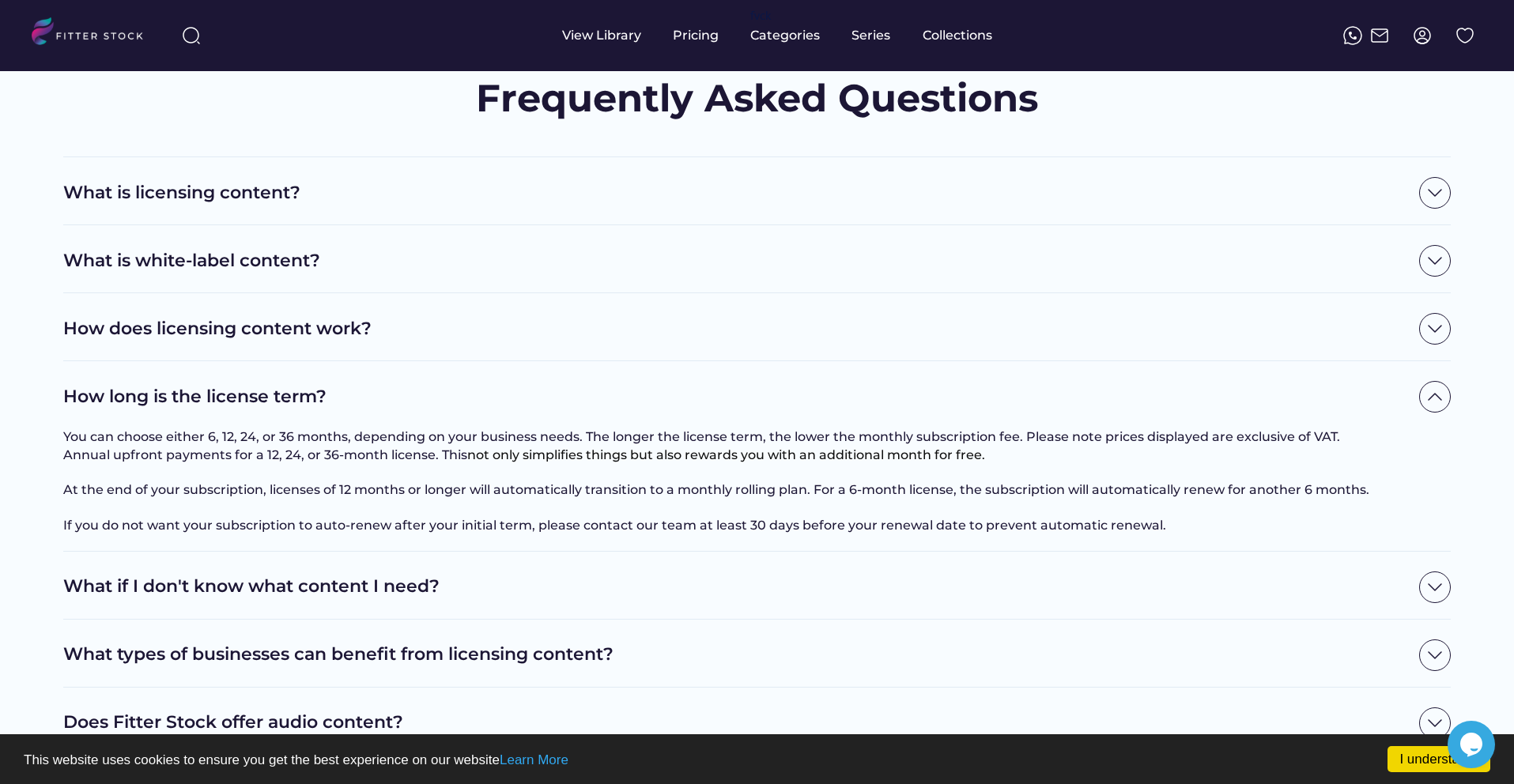
click at [388, 620] on div "What if I don't know what content I need?" at bounding box center [756, 586] width 1387 height 68
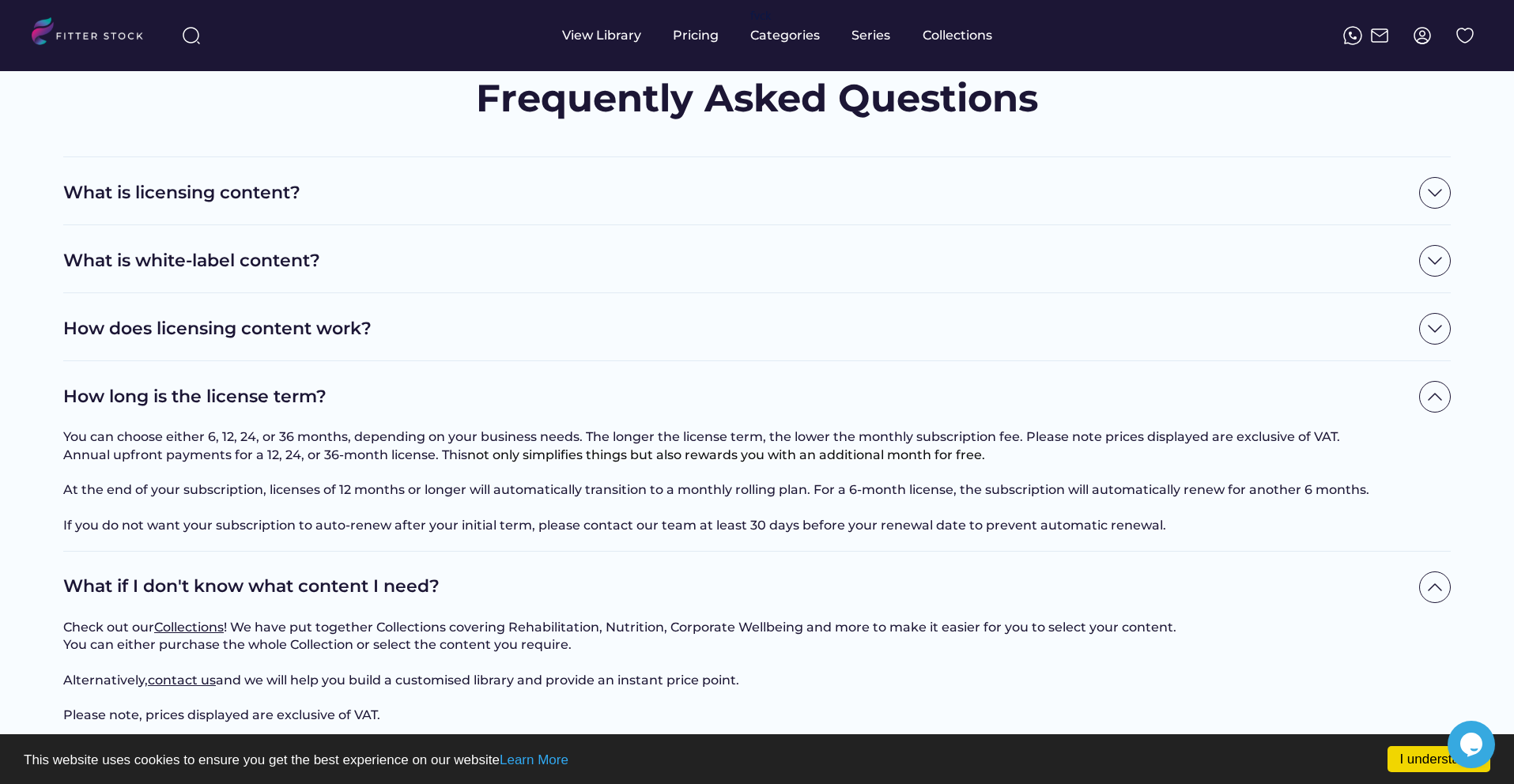
click at [388, 623] on div "Check out our Collections ! We have put together Collections covering Rehabilit…" at bounding box center [756, 664] width 1387 height 122
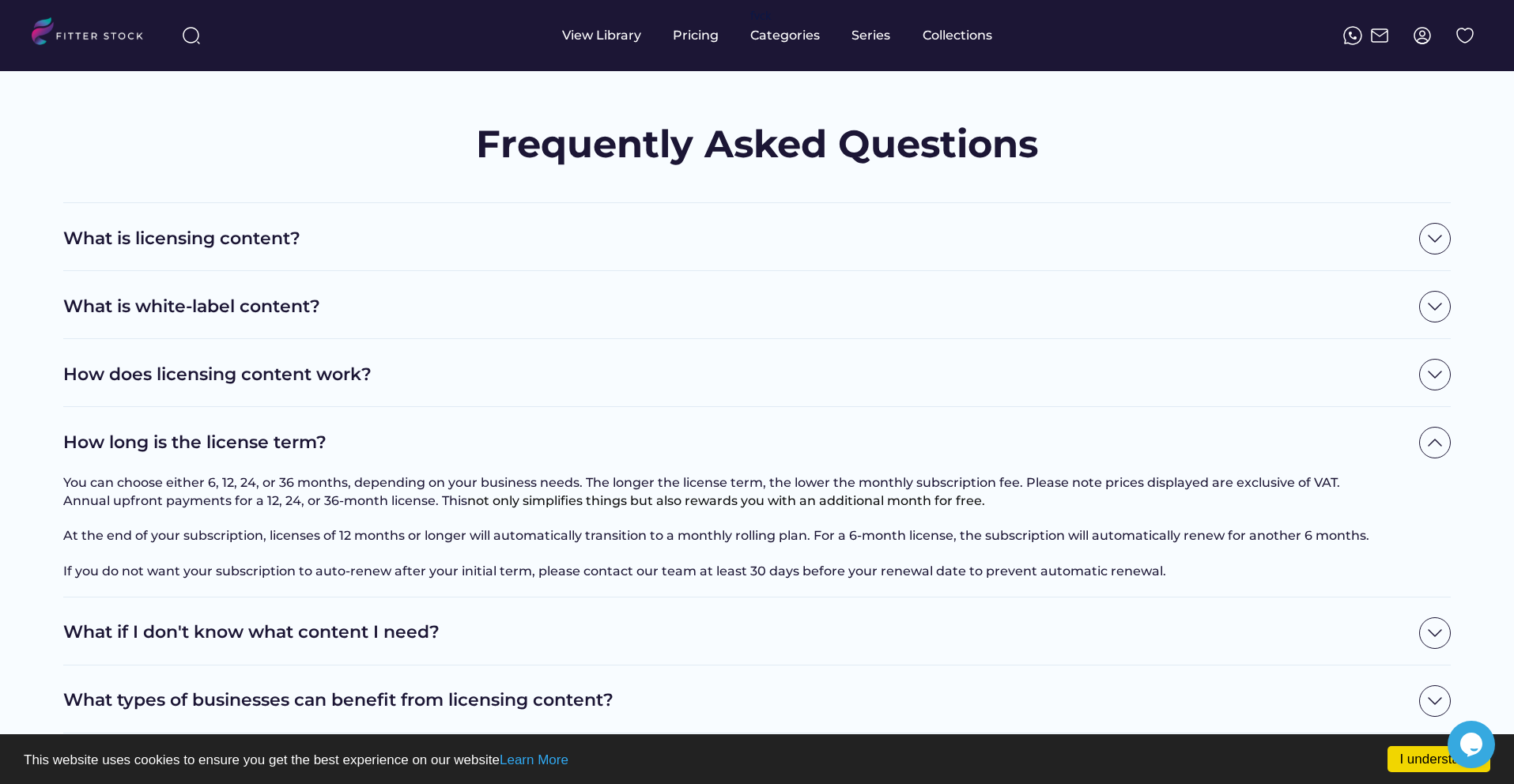
scroll to position [0, 0]
click at [1425, 38] on img at bounding box center [1422, 36] width 19 height 19
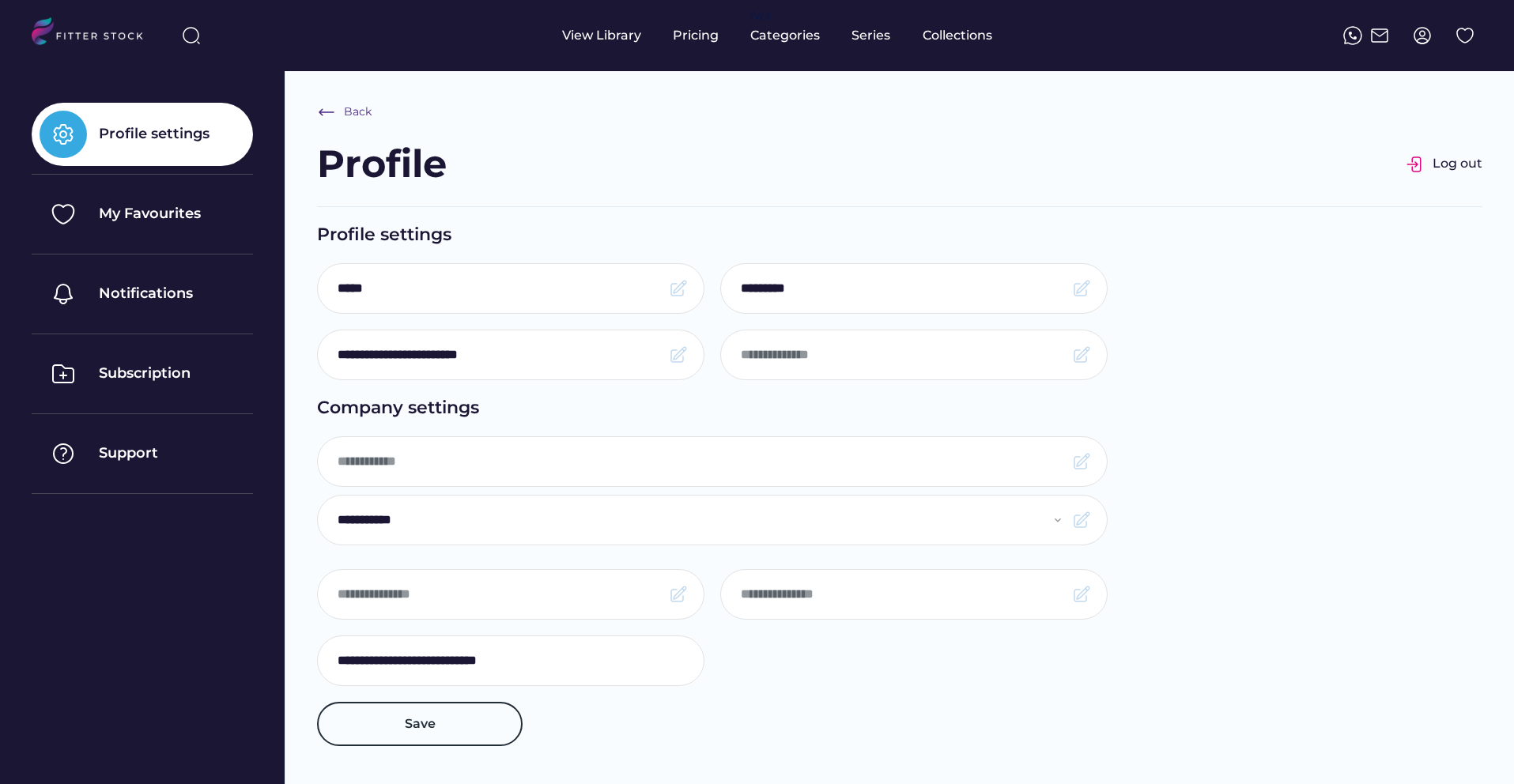
select select "**********"
type input "******"
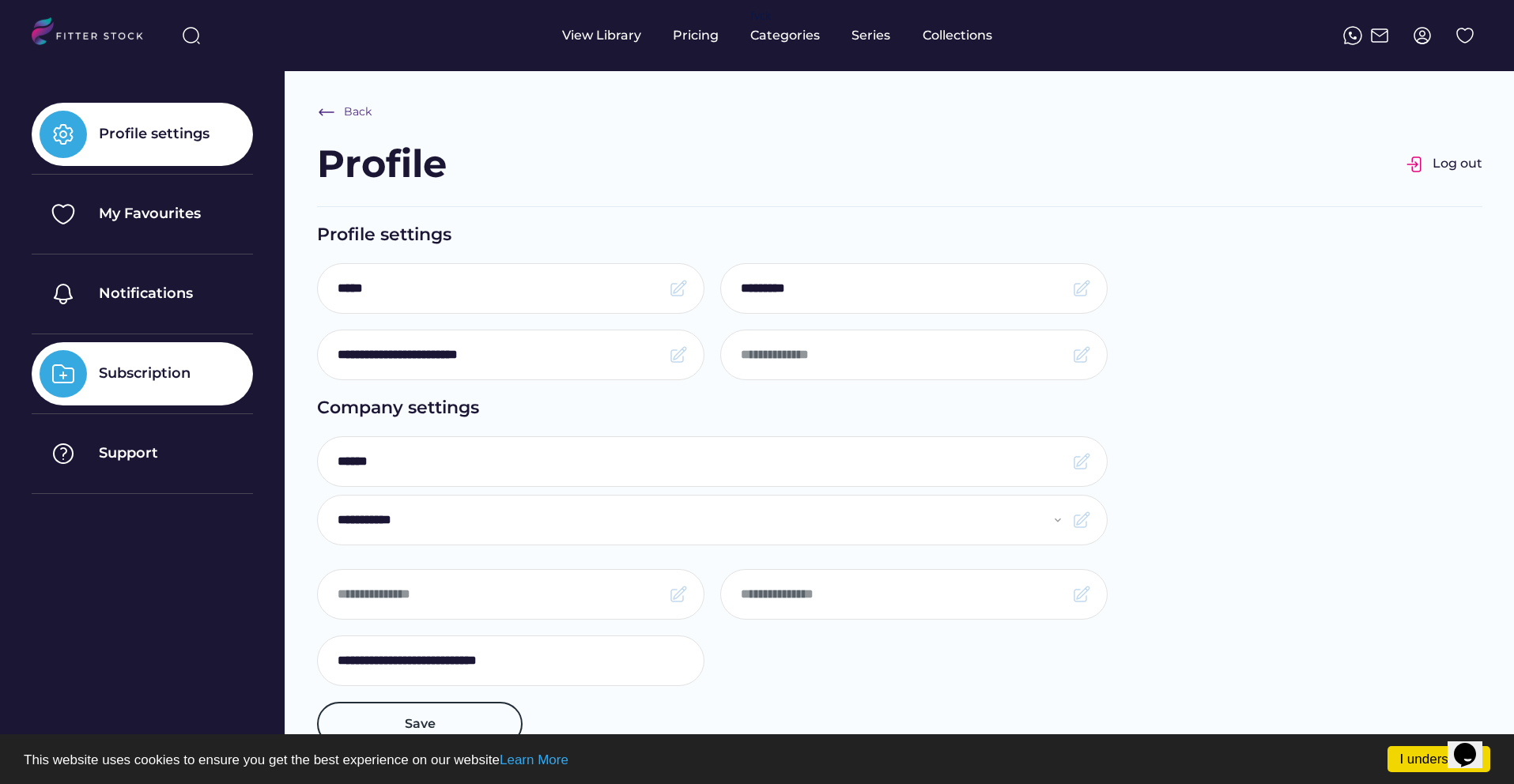
click at [197, 366] on div "Subscription" at bounding box center [143, 374] width 222 height 63
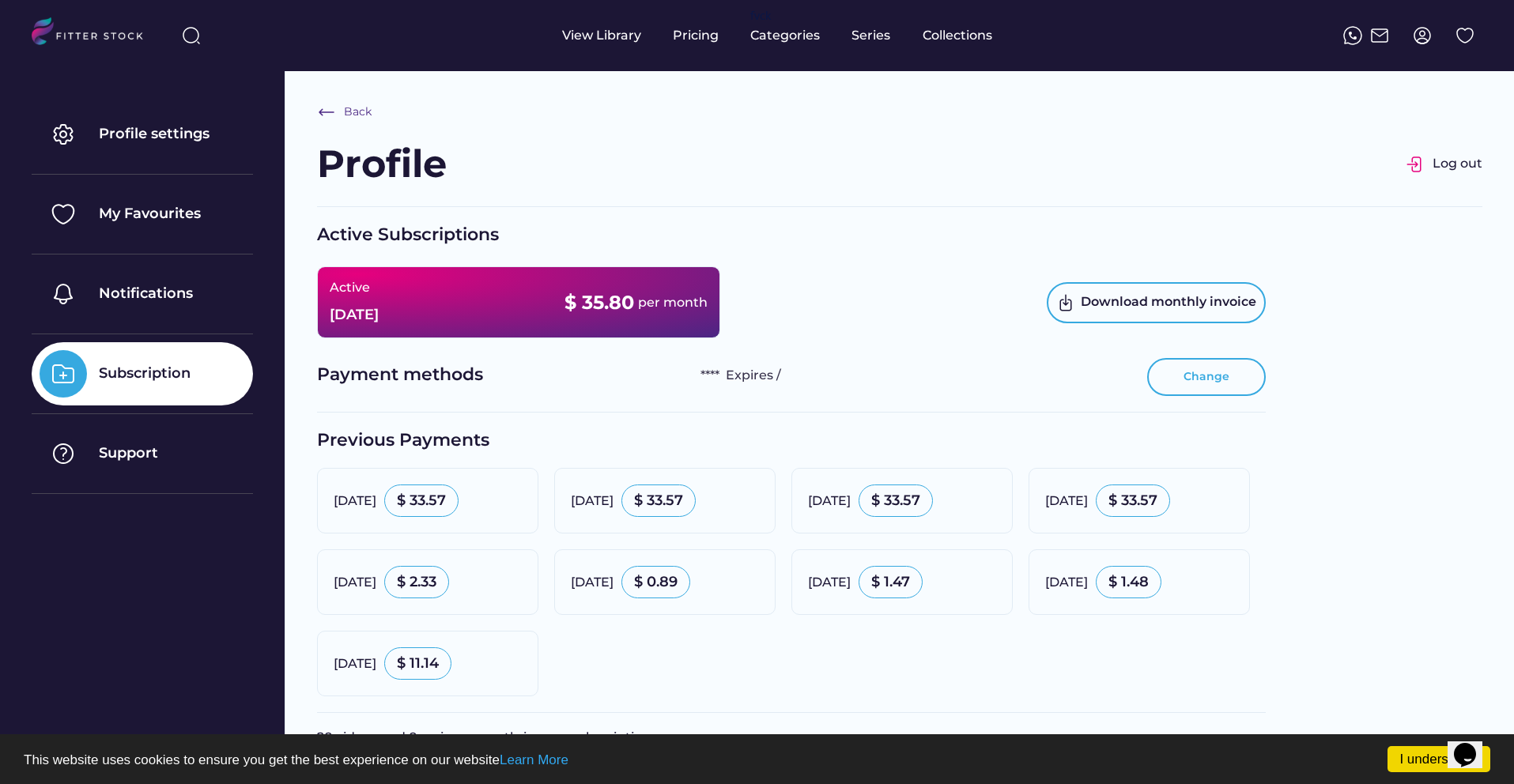
click at [1209, 382] on button "Change" at bounding box center [1207, 377] width 118 height 38
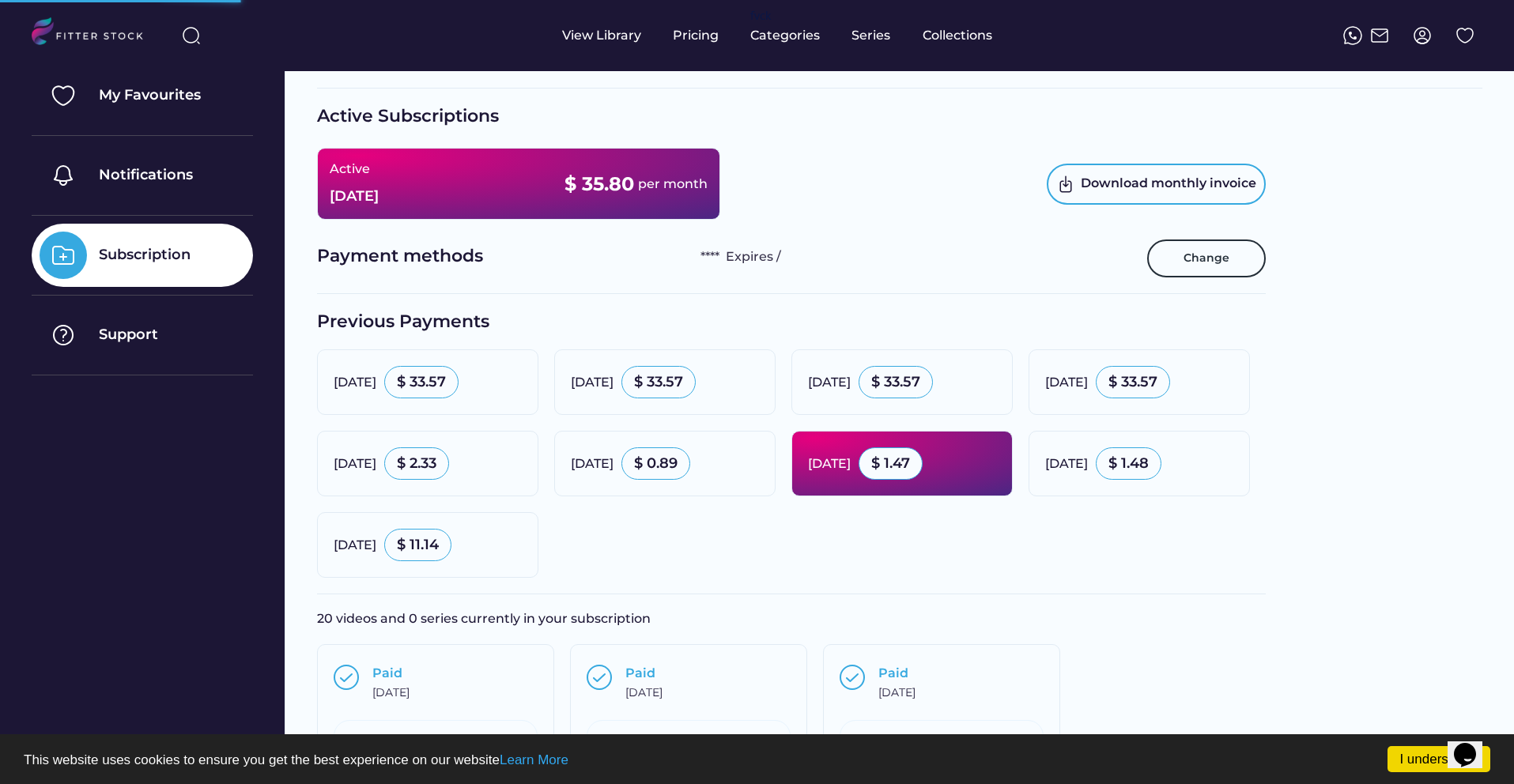
scroll to position [407, 0]
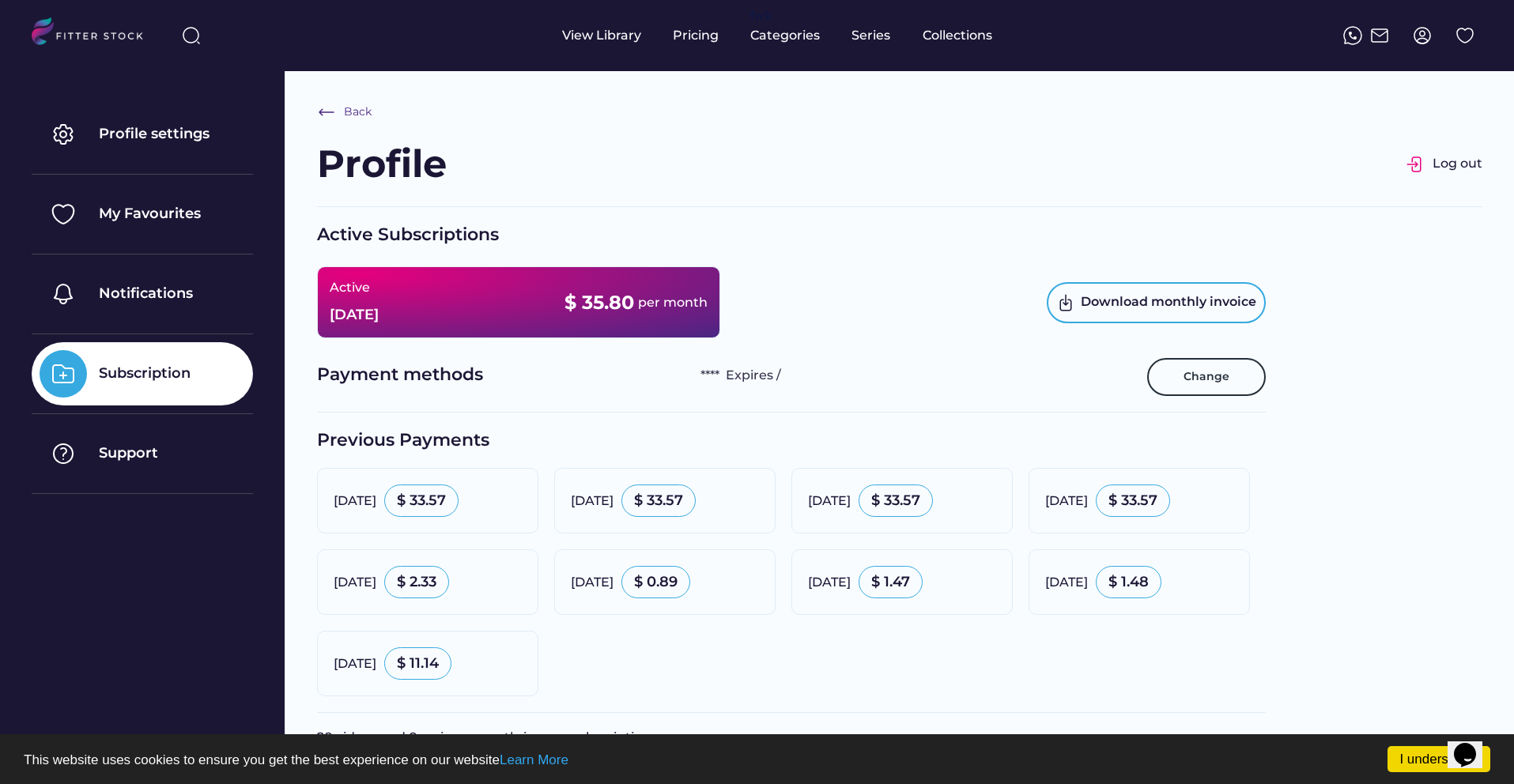
click at [683, 313] on div "$ 35.80 per month" at bounding box center [636, 302] width 143 height 27
click at [378, 287] on div "Active Sep 30, 2025" at bounding box center [354, 302] width 49 height 47
click at [504, 305] on div "Active Sep 30, 2025 $ 35.80 per month" at bounding box center [518, 302] width 403 height 72
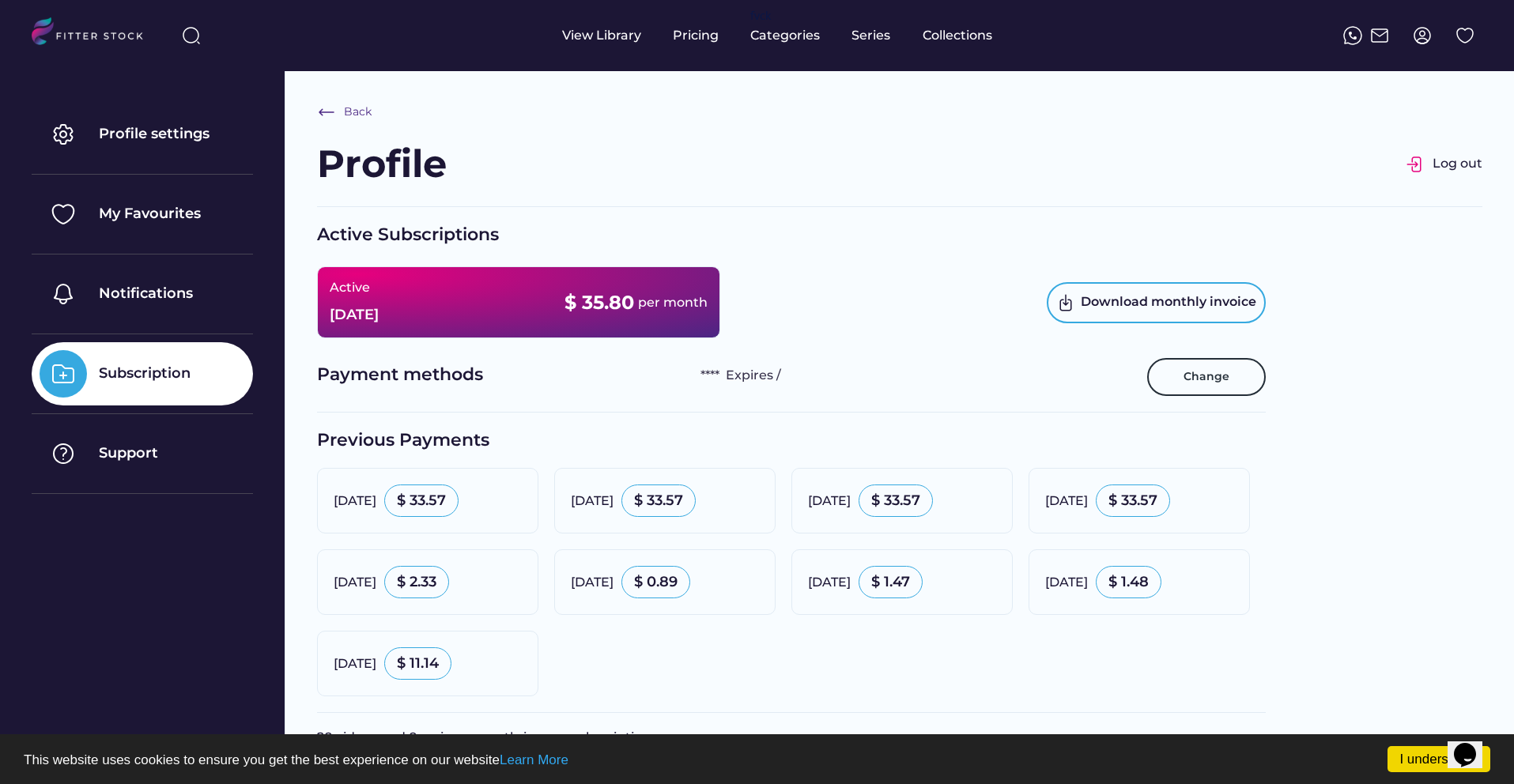
click at [689, 296] on div "per month" at bounding box center [672, 302] width 70 height 18
click at [378, 317] on div "Sep 30, 2025" at bounding box center [354, 315] width 49 height 20
click at [358, 298] on div "Active Sep 30, 2025" at bounding box center [354, 302] width 49 height 47
click at [378, 293] on div "Active Sep 30, 2025" at bounding box center [354, 302] width 49 height 47
click at [1092, 307] on div "Download monthly invoice" at bounding box center [1168, 302] width 176 height 19
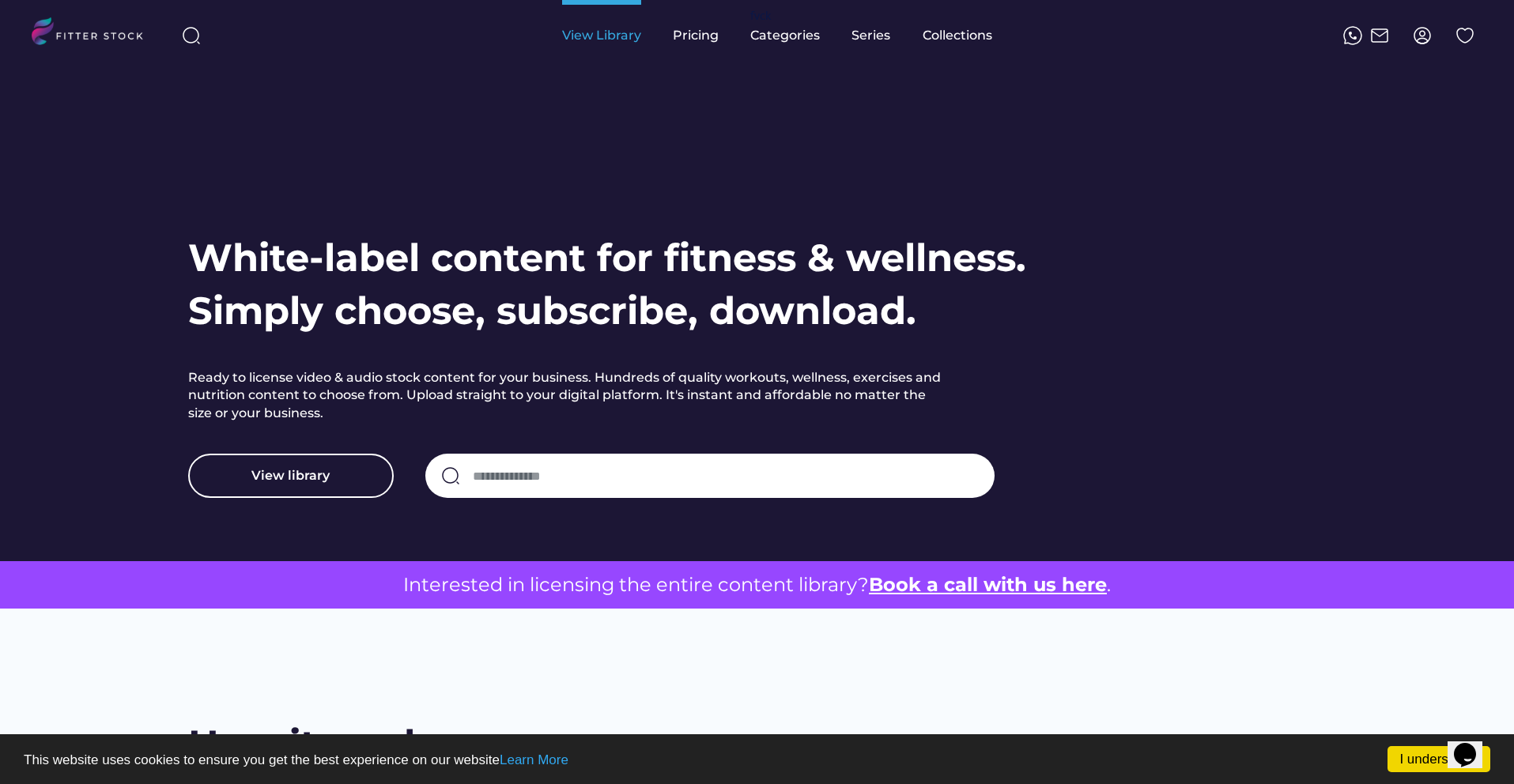
click at [627, 38] on div "View Library" at bounding box center [602, 36] width 79 height 18
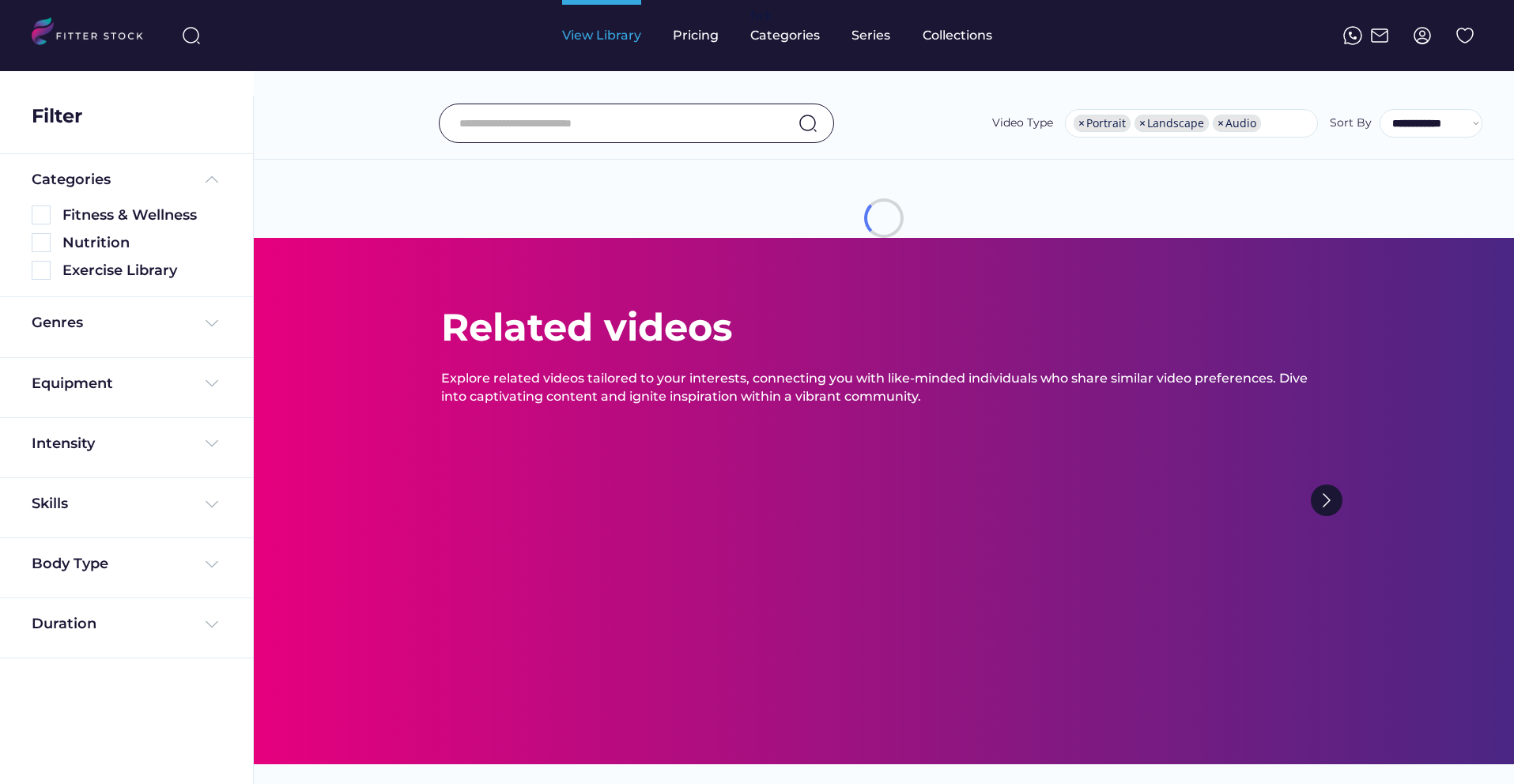
select select "**********"
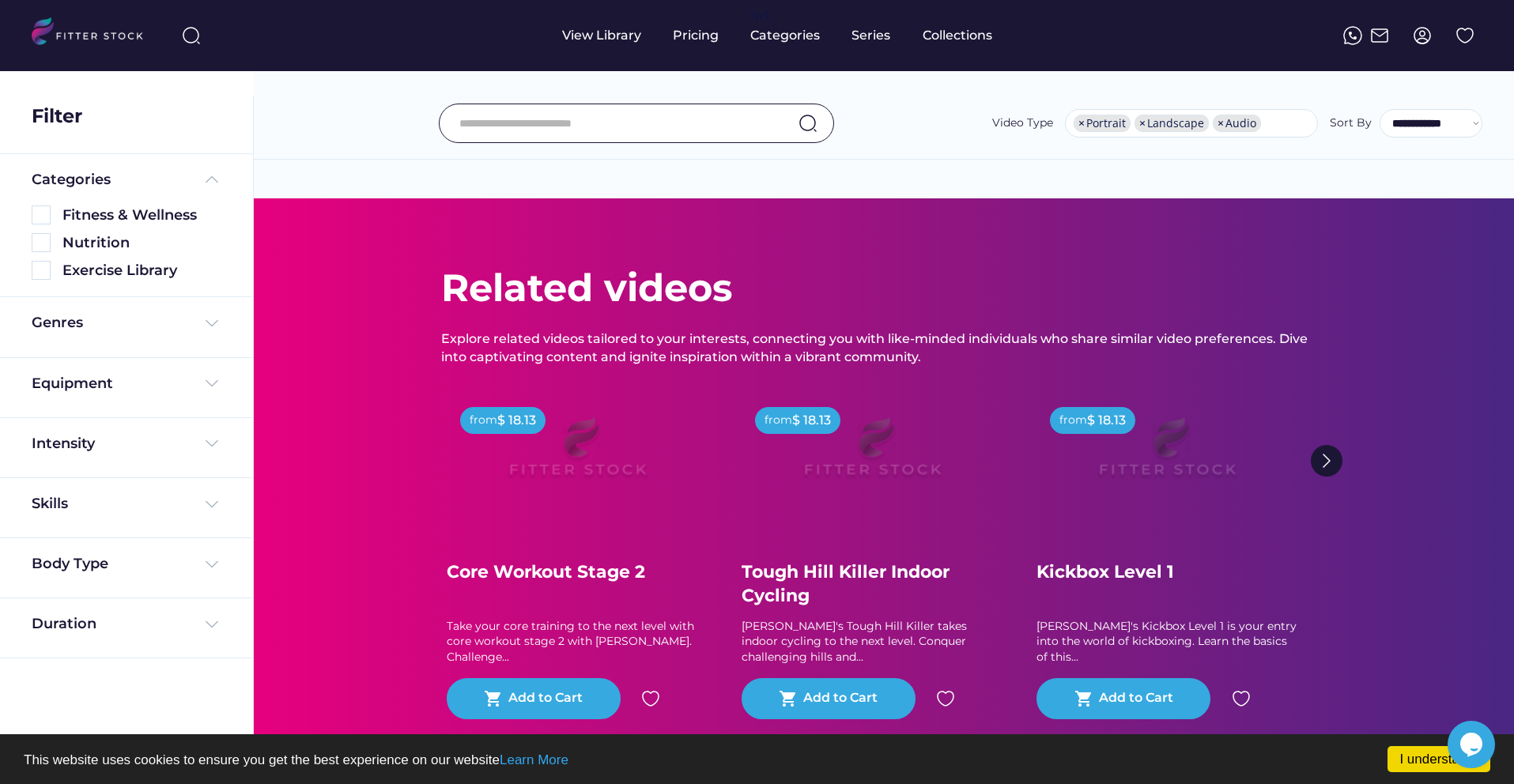
click at [492, 132] on input "input" at bounding box center [616, 123] width 315 height 33
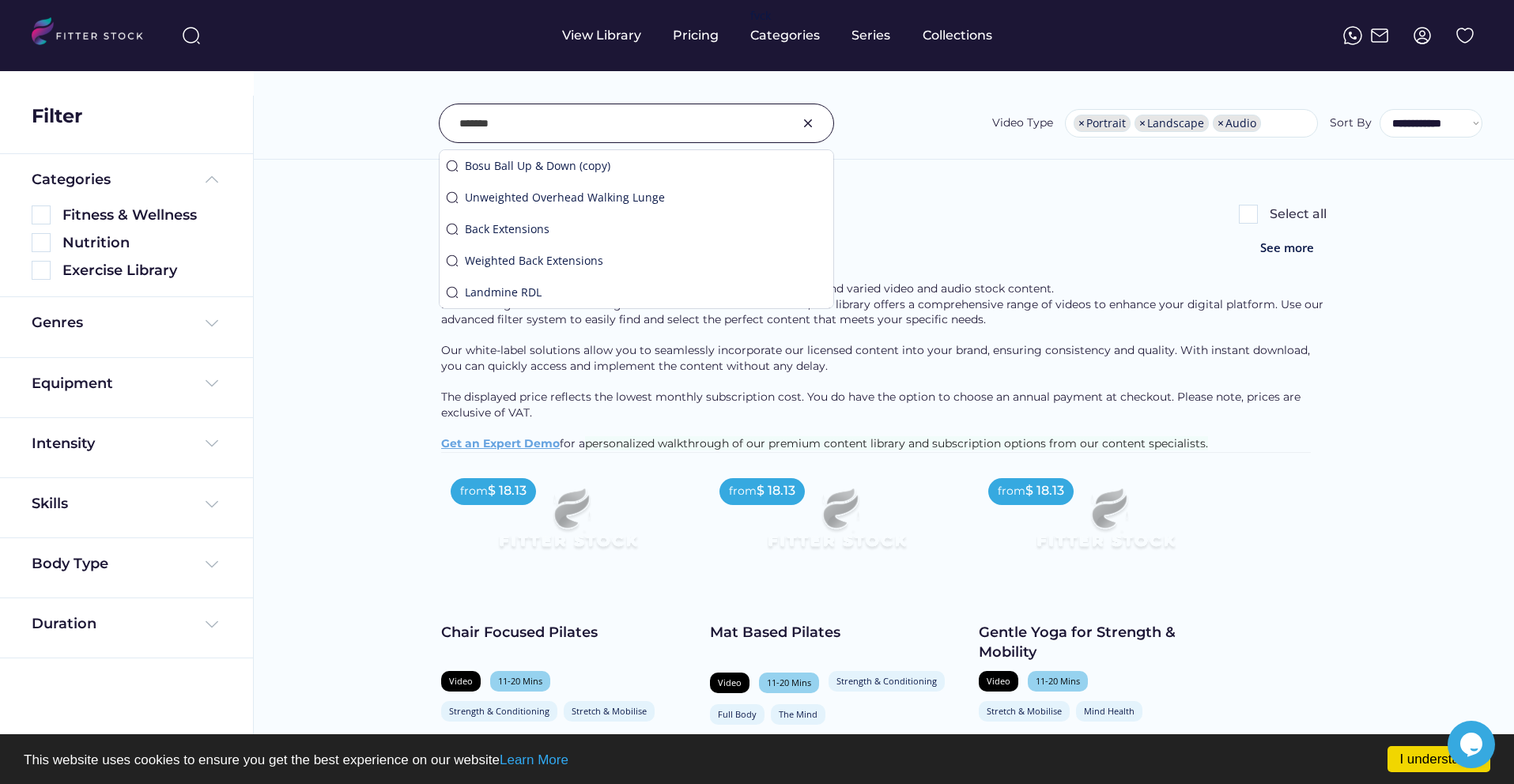
type input "*******"
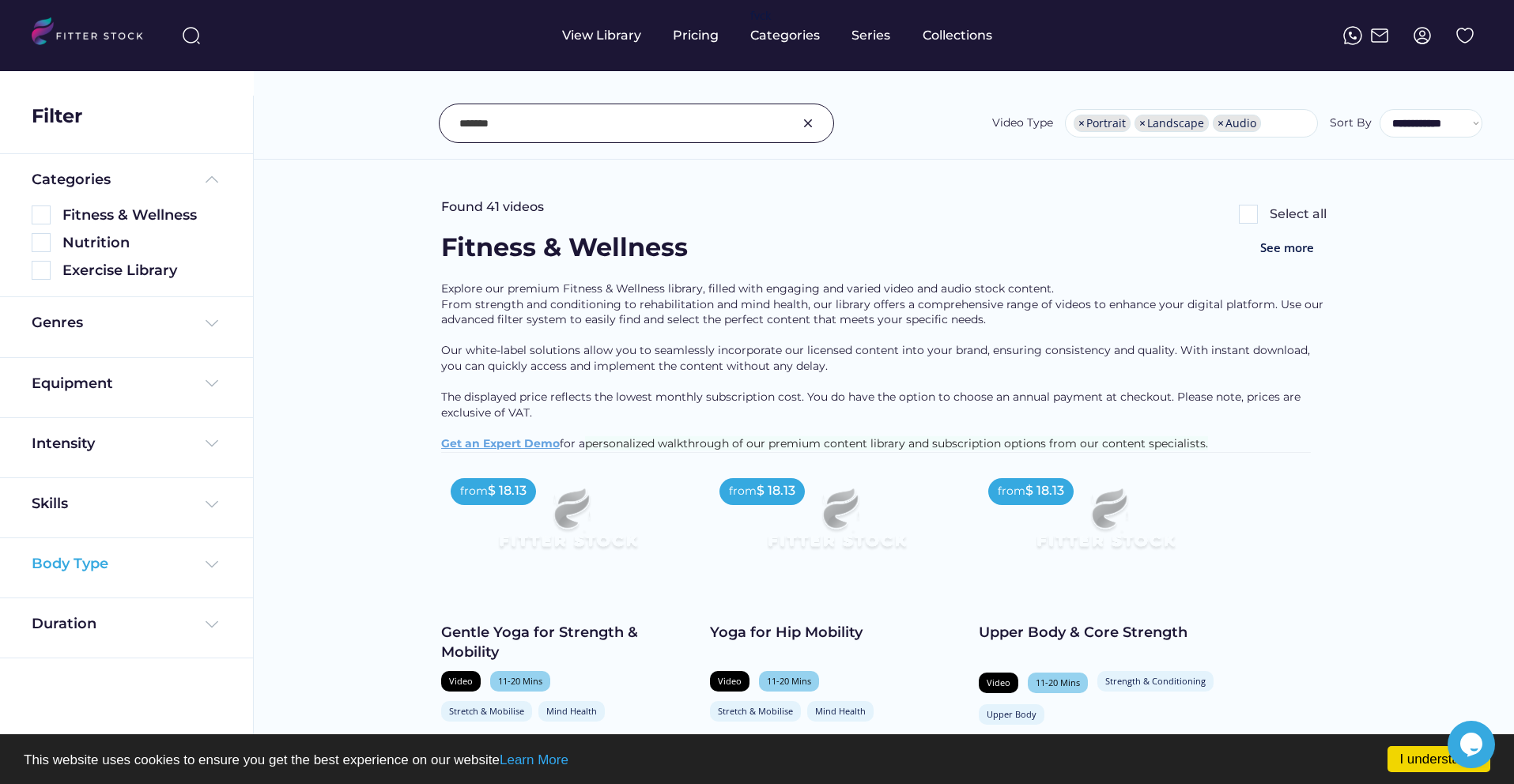
click at [142, 557] on div "Body Type" at bounding box center [127, 563] width 190 height 20
click at [139, 613] on div "Duration" at bounding box center [126, 628] width 253 height 60
click at [135, 624] on div "Duration" at bounding box center [127, 623] width 190 height 20
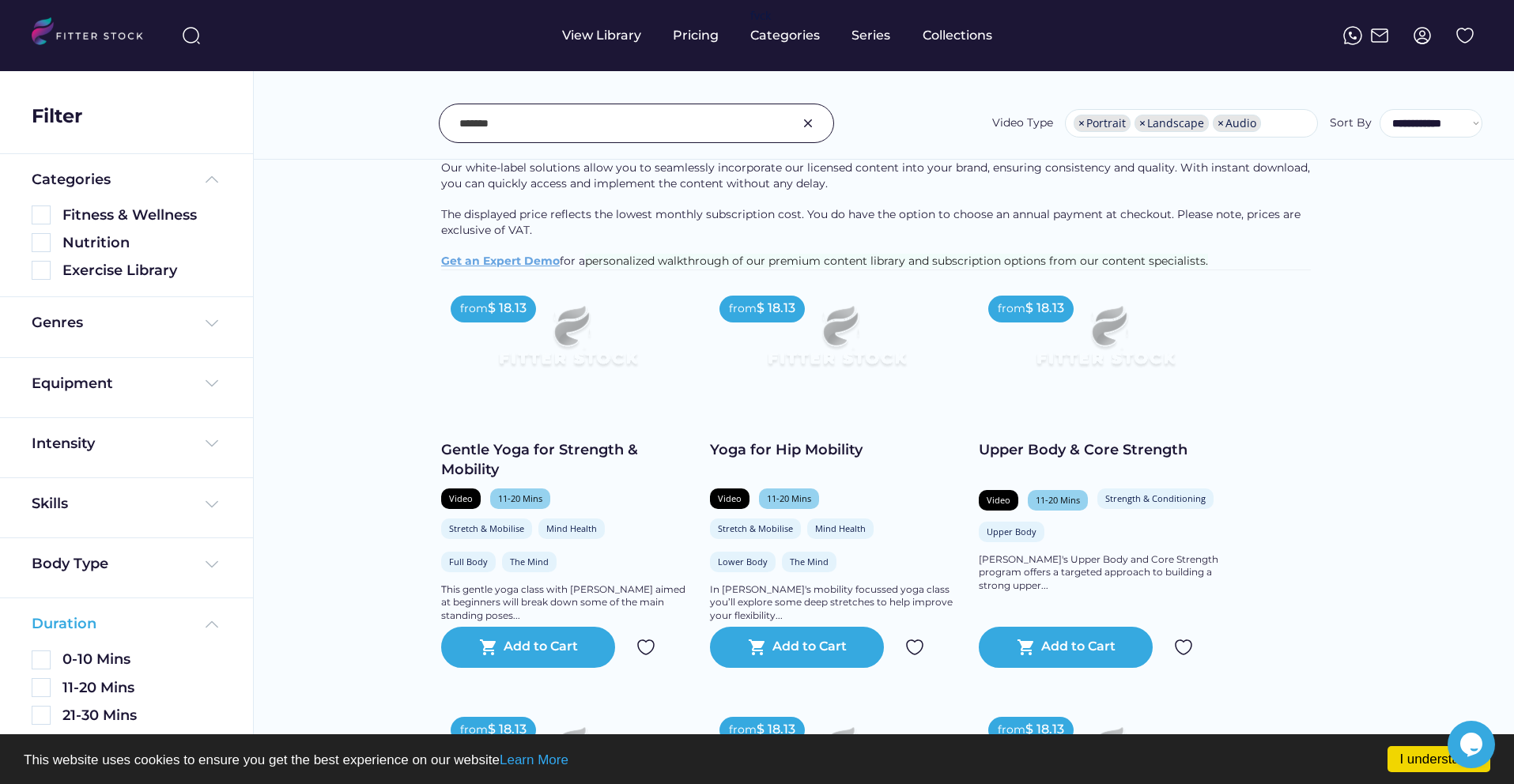
scroll to position [296, 0]
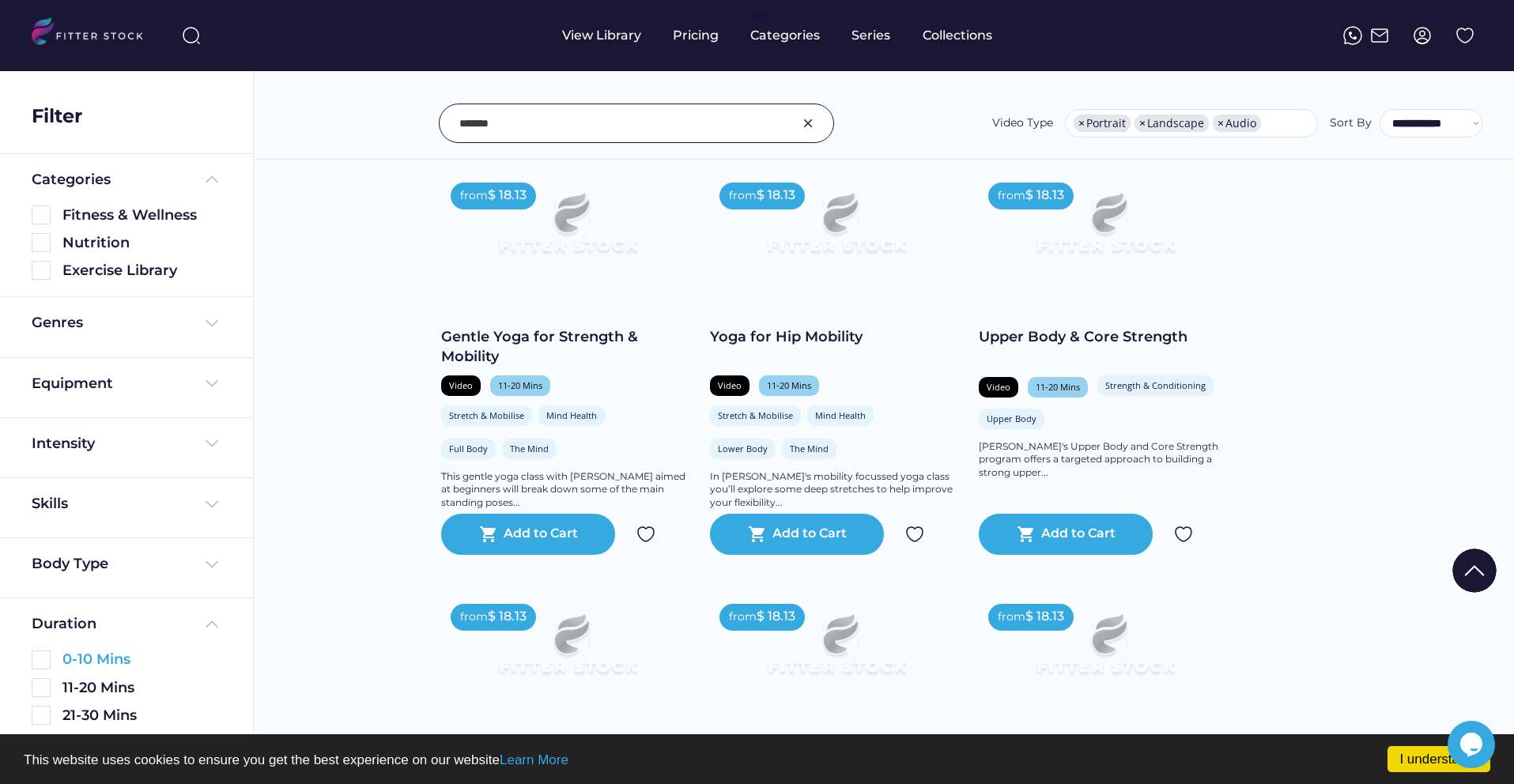
click at [114, 662] on div "0-10 Mins" at bounding box center [97, 659] width 68 height 20
click at [49, 660] on img at bounding box center [41, 660] width 19 height 19
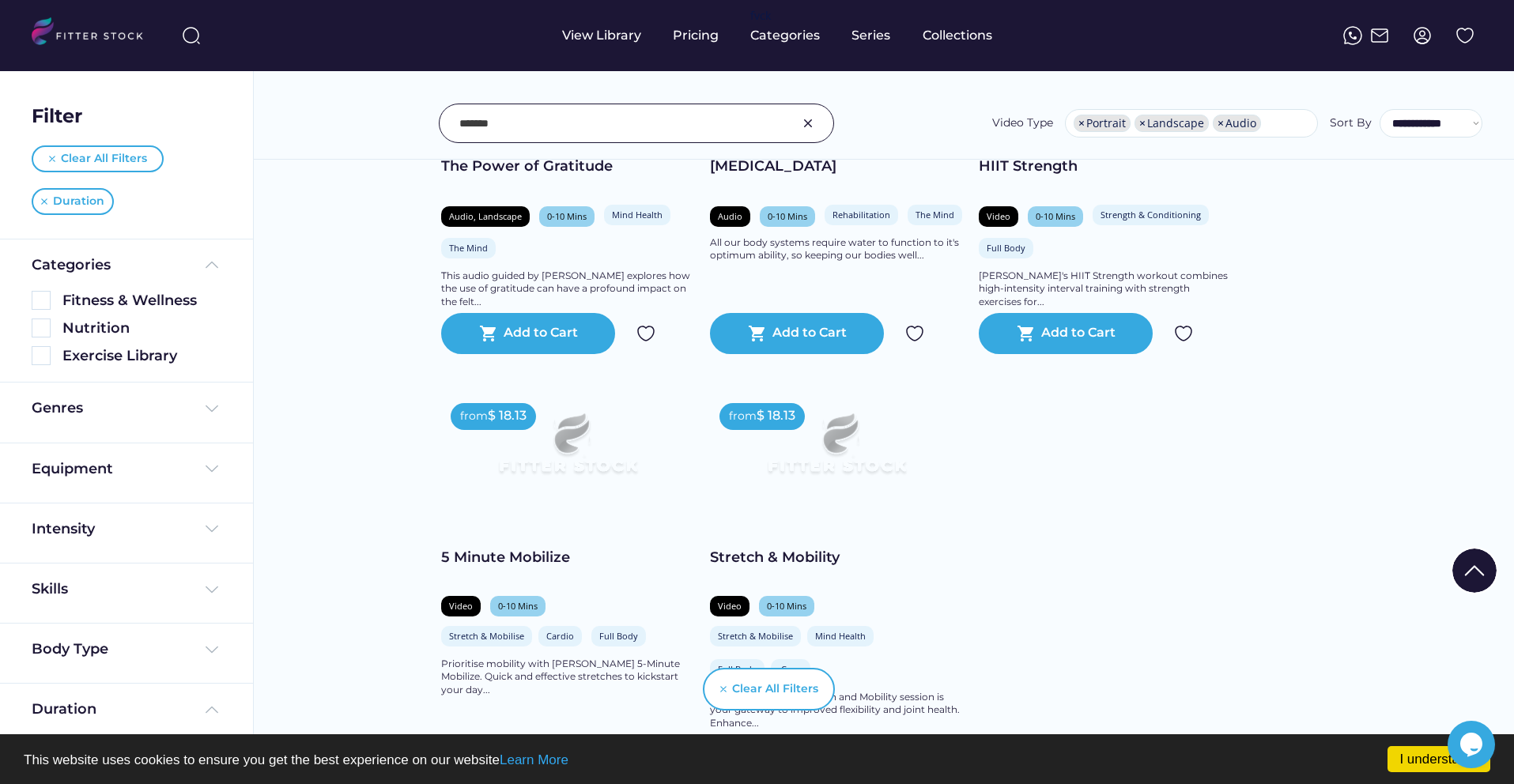
scroll to position [848, 0]
